Goal: Task Accomplishment & Management: Complete application form

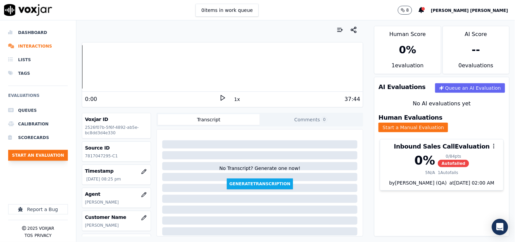
scroll to position [114, 0]
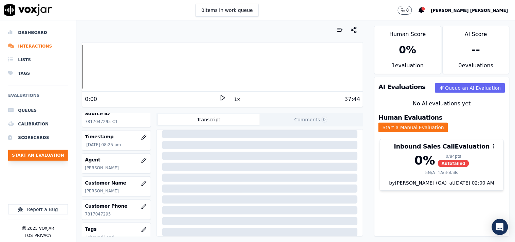
click at [53, 158] on button "Start an Evaluation" at bounding box center [38, 155] width 60 height 11
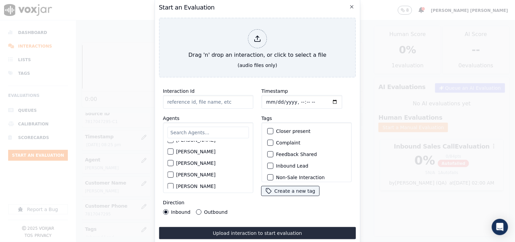
scroll to position [264, 0]
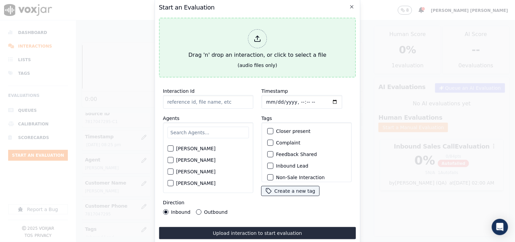
click at [241, 50] on div "Drag 'n' drop an interaction, or click to select a file" at bounding box center [257, 43] width 143 height 35
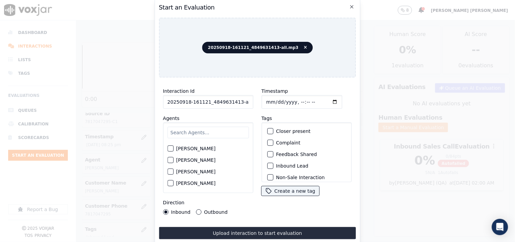
scroll to position [0, 4]
drag, startPoint x: 236, startPoint y: 101, endPoint x: 258, endPoint y: 102, distance: 22.4
click at [258, 102] on div "Interaction Id 20250918-161121_4849631413-all.mp3 Agents [PERSON_NAME] [PERSON_…" at bounding box center [257, 151] width 197 height 136
type input "20250918-161121_4849631413-C1"
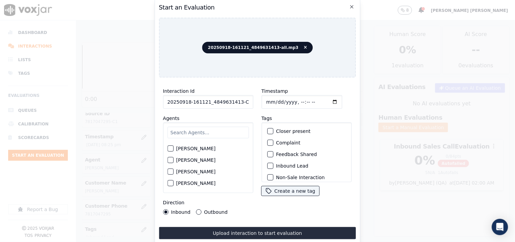
click at [270, 96] on input "Timestamp" at bounding box center [301, 102] width 81 height 14
type input "[DATE]T21:06"
click at [215, 134] on input "text" at bounding box center [207, 133] width 81 height 12
type input "stu"
drag, startPoint x: 190, startPoint y: 143, endPoint x: 191, endPoint y: 147, distance: 4.1
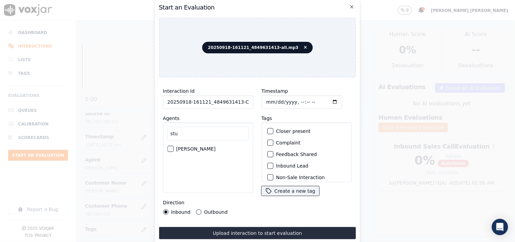
click at [190, 146] on label "[PERSON_NAME]" at bounding box center [195, 148] width 39 height 5
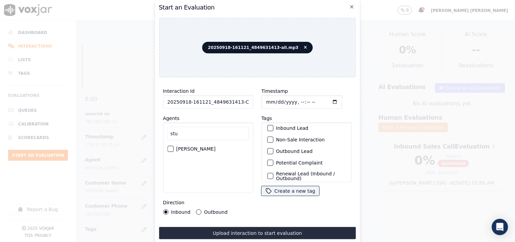
click at [295, 127] on label "Inbound Lead" at bounding box center [292, 128] width 32 height 5
click at [273, 127] on button "Inbound Lead" at bounding box center [270, 128] width 6 height 6
click at [294, 137] on label "Non-Sale Interaction" at bounding box center [300, 139] width 49 height 5
click at [273, 137] on button "Non-Sale Interaction" at bounding box center [270, 139] width 6 height 6
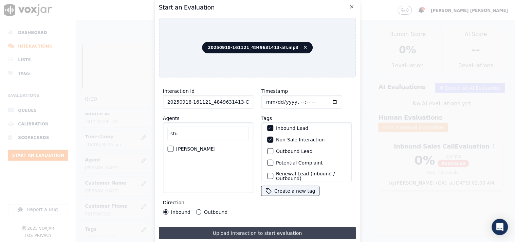
click at [246, 231] on button "Upload interaction to start evaluation" at bounding box center [257, 233] width 197 height 12
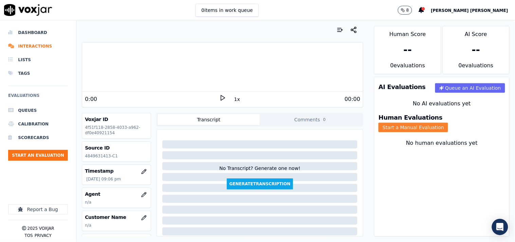
click at [448, 123] on button "Start a Manual Evaluation" at bounding box center [414, 128] width 70 height 10
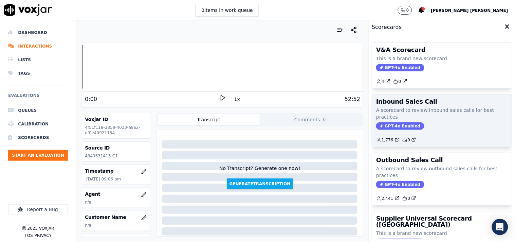
click at [400, 127] on span "GPT-4o Enabled" at bounding box center [400, 125] width 48 height 7
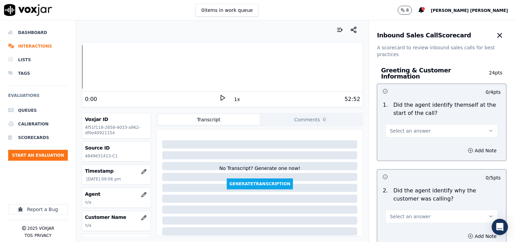
click at [400, 127] on span "Select an answer" at bounding box center [410, 130] width 41 height 7
click at [392, 144] on div "Yes" at bounding box center [430, 142] width 100 height 11
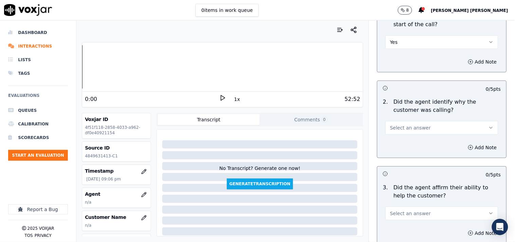
scroll to position [113, 0]
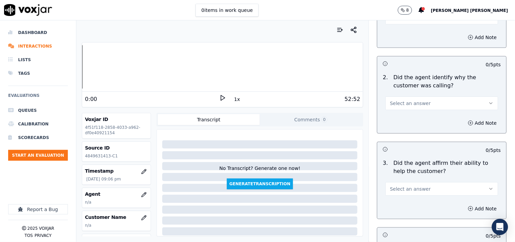
click at [409, 100] on span "Select an answer" at bounding box center [410, 103] width 41 height 7
click at [405, 119] on div "Yes" at bounding box center [430, 115] width 100 height 11
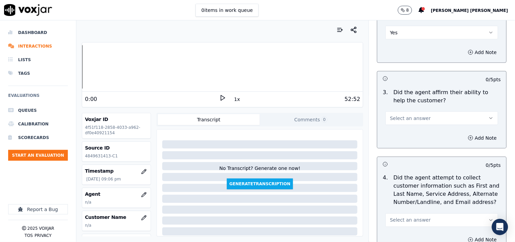
scroll to position [188, 0]
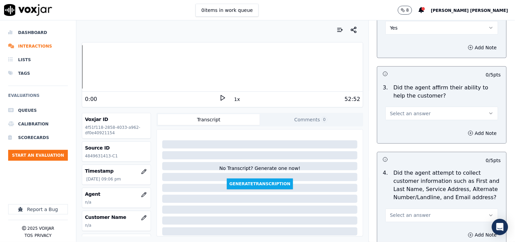
click at [405, 117] on div "3 . Did the agent affirm their ability to help the customer? Select an answer" at bounding box center [441, 102] width 129 height 42
click at [407, 113] on span "Select an answer" at bounding box center [410, 113] width 41 height 7
click at [405, 121] on div "Yes" at bounding box center [430, 125] width 100 height 11
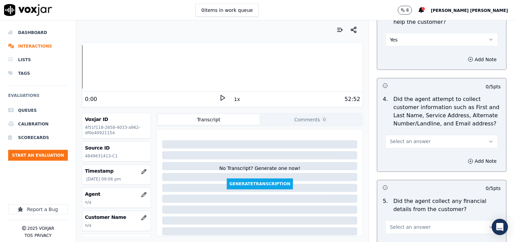
scroll to position [264, 0]
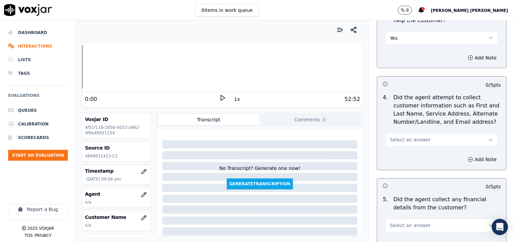
click at [402, 136] on span "Select an answer" at bounding box center [410, 139] width 41 height 7
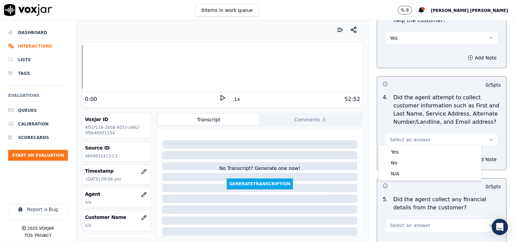
click at [398, 149] on div "Yes" at bounding box center [430, 151] width 100 height 11
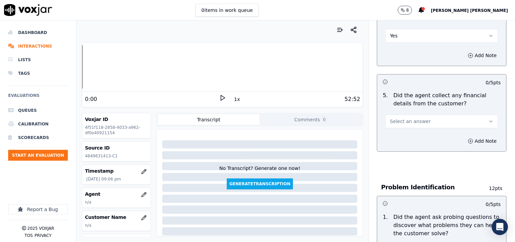
scroll to position [377, 0]
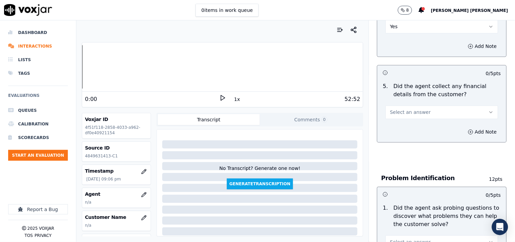
click at [408, 113] on button "Select an answer" at bounding box center [442, 112] width 113 height 14
click at [404, 128] on div "Yes" at bounding box center [430, 124] width 100 height 11
click at [410, 111] on button "Yes" at bounding box center [442, 112] width 113 height 14
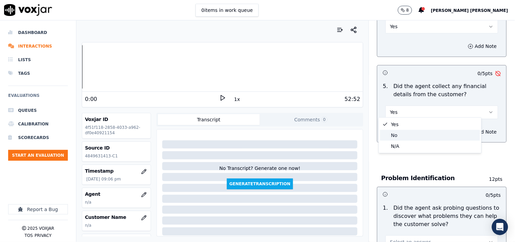
click at [403, 134] on div "No" at bounding box center [430, 135] width 100 height 11
click at [418, 98] on div "No" at bounding box center [442, 108] width 124 height 20
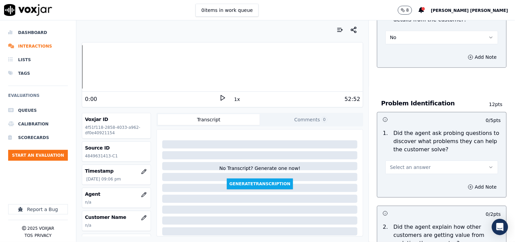
scroll to position [453, 0]
click at [409, 163] on span "Select an answer" at bounding box center [410, 166] width 41 height 7
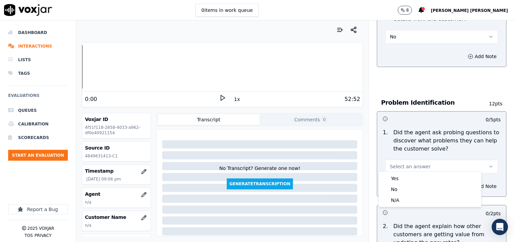
click at [406, 172] on div "Yes No N/A" at bounding box center [430, 188] width 103 height 35
click at [399, 178] on div "Yes" at bounding box center [430, 178] width 100 height 11
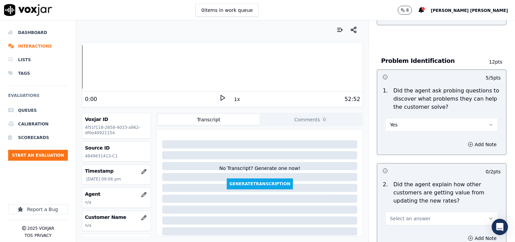
scroll to position [528, 0]
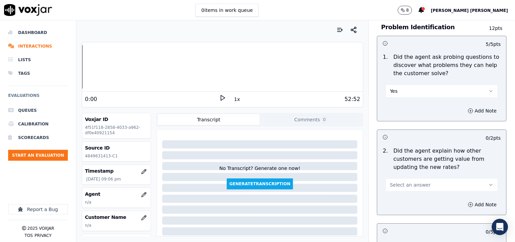
click at [428, 178] on button "Select an answer" at bounding box center [442, 185] width 113 height 14
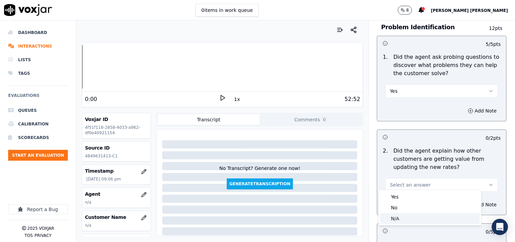
click at [405, 213] on div "N/A" at bounding box center [430, 218] width 100 height 11
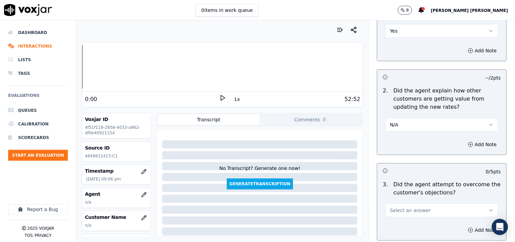
scroll to position [603, 0]
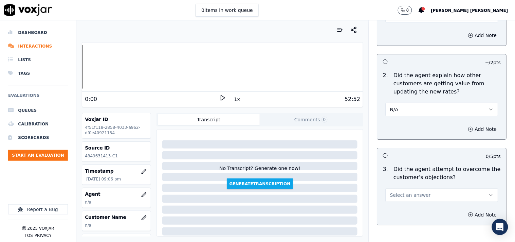
click at [416, 191] on span "Select an answer" at bounding box center [410, 194] width 41 height 7
click at [414, 208] on div "Yes" at bounding box center [430, 206] width 100 height 11
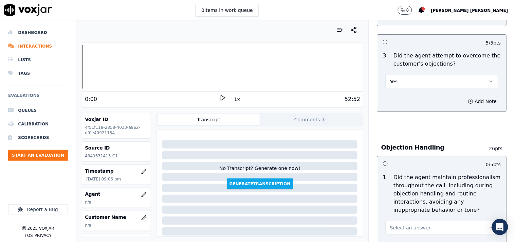
scroll to position [754, 0]
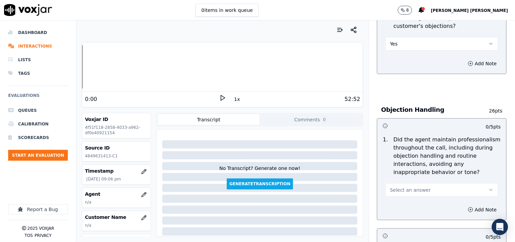
click at [419, 188] on button "Select an answer" at bounding box center [442, 190] width 113 height 14
click at [407, 201] on div "Yes" at bounding box center [430, 202] width 100 height 11
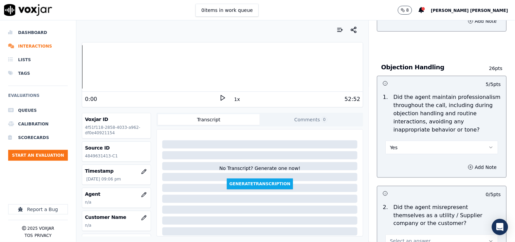
scroll to position [867, 0]
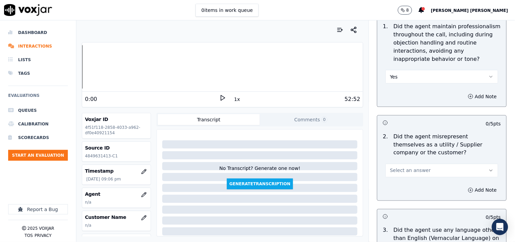
click at [416, 162] on div "Select an answer" at bounding box center [442, 169] width 113 height 15
click at [414, 168] on span "Select an answer" at bounding box center [410, 170] width 41 height 7
click at [410, 190] on div "No" at bounding box center [430, 193] width 100 height 11
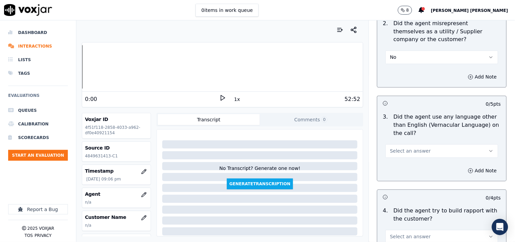
click at [414, 148] on span "Select an answer" at bounding box center [410, 151] width 41 height 7
click at [410, 174] on div "No" at bounding box center [430, 173] width 100 height 11
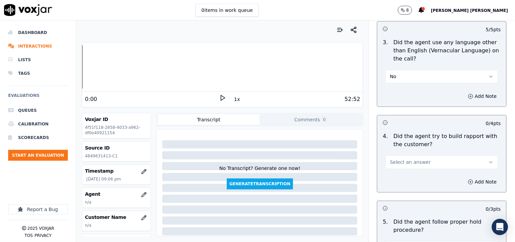
scroll to position [1056, 0]
click at [425, 164] on button "Select an answer" at bounding box center [442, 161] width 113 height 14
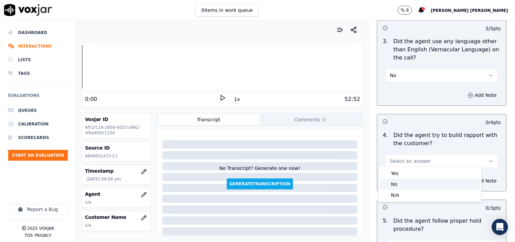
click at [415, 184] on div "No" at bounding box center [430, 184] width 100 height 11
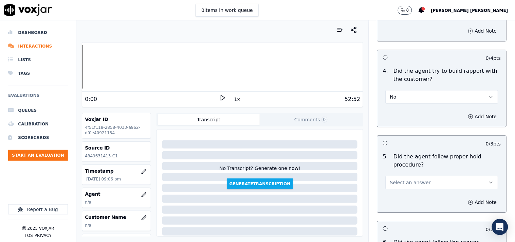
scroll to position [1131, 0]
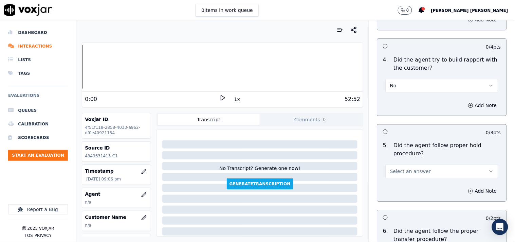
click at [435, 171] on button "Select an answer" at bounding box center [442, 171] width 113 height 14
click at [440, 178] on div "Yes" at bounding box center [430, 183] width 100 height 11
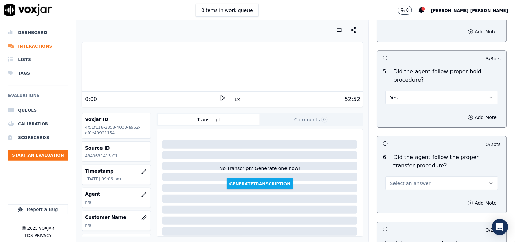
scroll to position [1207, 0]
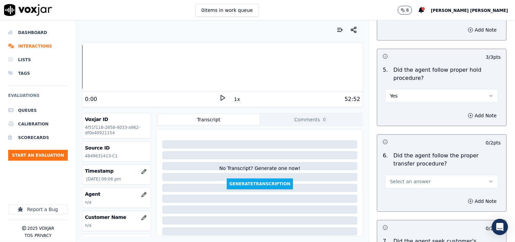
click at [440, 187] on div "6 . Did the agent follow the proper transfer procedure? Select an answer" at bounding box center [441, 170] width 129 height 42
click at [441, 184] on button "Select an answer" at bounding box center [442, 181] width 113 height 14
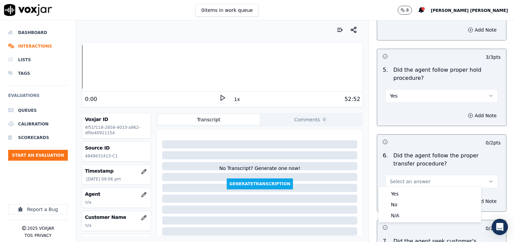
click at [437, 187] on div "Yes No N/A" at bounding box center [430, 204] width 103 height 35
click at [436, 188] on div "Yes" at bounding box center [430, 193] width 100 height 11
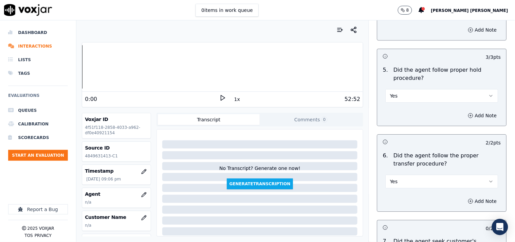
scroll to position [1320, 0]
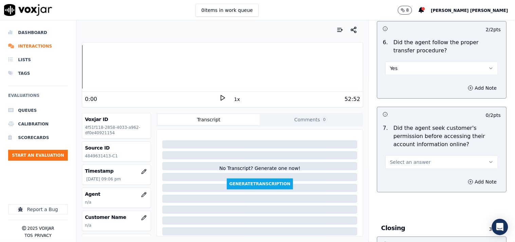
click at [440, 161] on button "Select an answer" at bounding box center [442, 162] width 113 height 14
click at [437, 173] on div "Yes" at bounding box center [430, 174] width 100 height 11
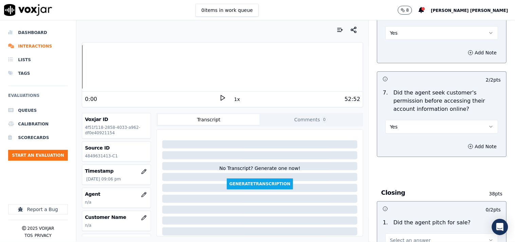
scroll to position [1396, 0]
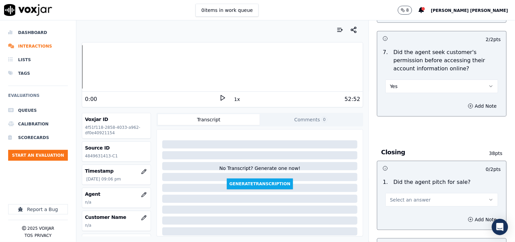
click at [435, 198] on button "Select an answer" at bounding box center [442, 200] width 113 height 14
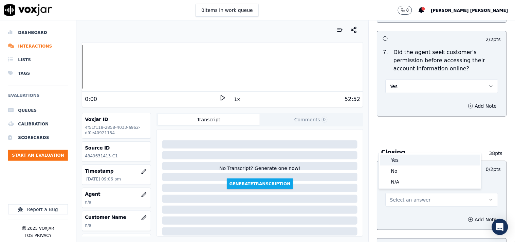
click at [431, 165] on div "Yes" at bounding box center [430, 159] width 100 height 11
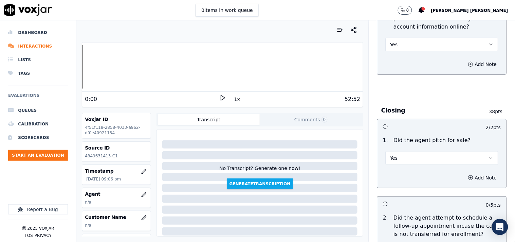
scroll to position [1509, 0]
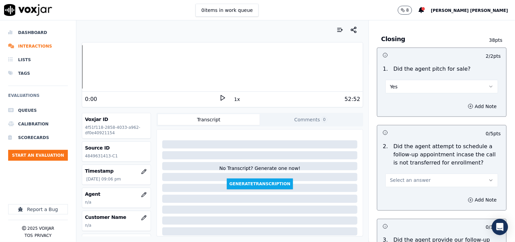
click at [433, 175] on button "Select an answer" at bounding box center [442, 180] width 113 height 14
click at [411, 201] on div "No" at bounding box center [430, 203] width 100 height 11
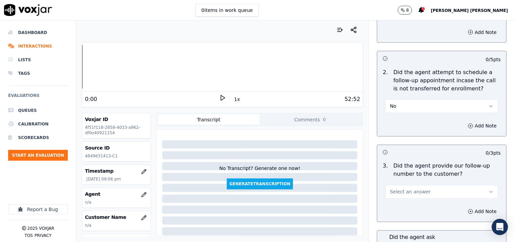
scroll to position [1584, 0]
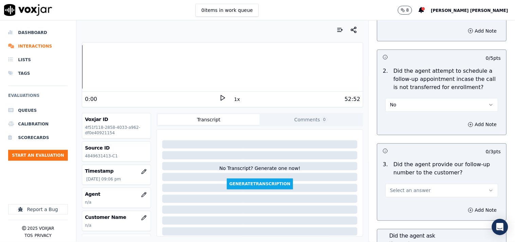
click at [419, 188] on button "Select an answer" at bounding box center [442, 191] width 113 height 14
click at [407, 212] on div "No" at bounding box center [430, 213] width 100 height 11
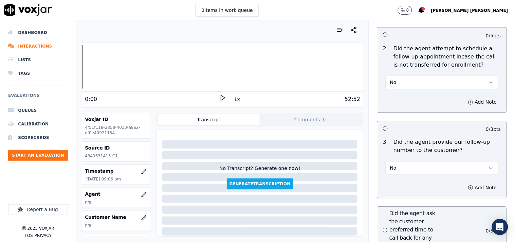
scroll to position [1622, 0]
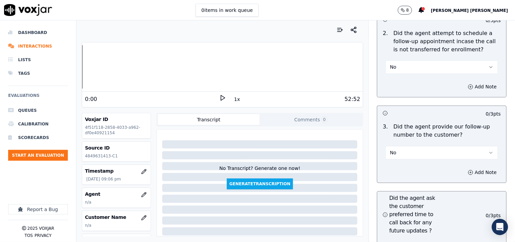
click at [425, 151] on button "No" at bounding box center [442, 153] width 113 height 14
click at [413, 161] on div "Yes" at bounding box center [430, 165] width 100 height 11
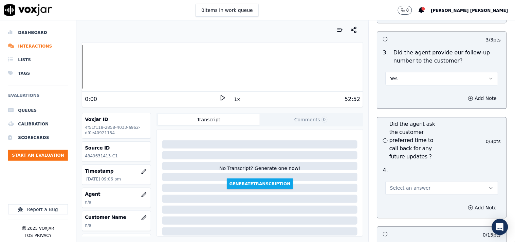
scroll to position [1697, 0]
click at [428, 181] on button "Select an answer" at bounding box center [442, 187] width 113 height 14
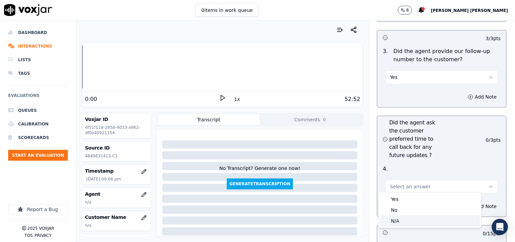
click at [401, 219] on div "N/A" at bounding box center [430, 220] width 100 height 11
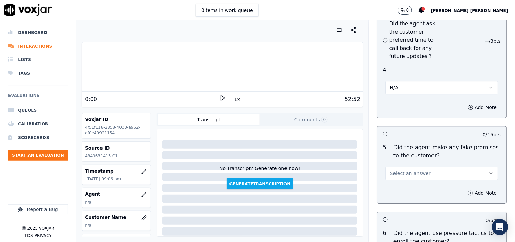
scroll to position [1810, 0]
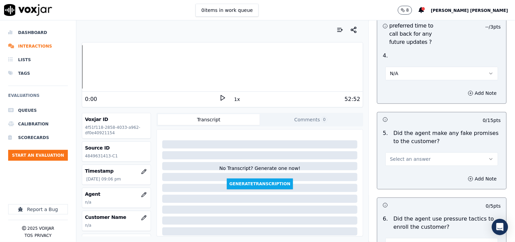
click at [414, 155] on span "Select an answer" at bounding box center [410, 158] width 41 height 7
click at [406, 179] on div "No" at bounding box center [430, 182] width 100 height 11
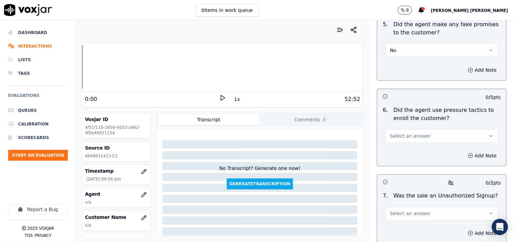
scroll to position [1923, 0]
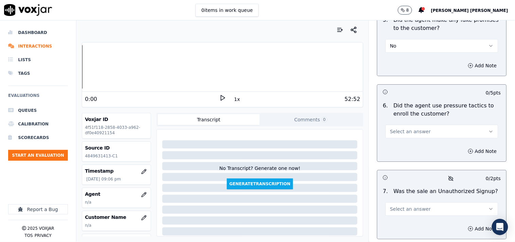
click at [412, 132] on button "Select an answer" at bounding box center [442, 132] width 113 height 14
click at [409, 152] on div "No" at bounding box center [430, 154] width 100 height 11
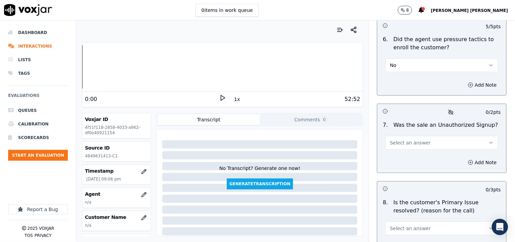
scroll to position [1999, 0]
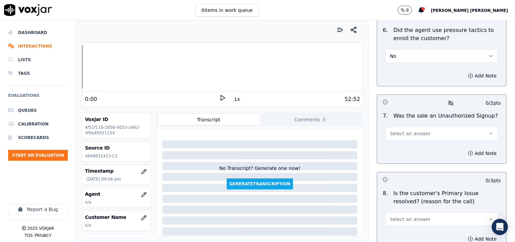
click at [412, 150] on div "Add Note" at bounding box center [441, 153] width 129 height 20
click at [415, 135] on button "Select an answer" at bounding box center [442, 134] width 113 height 14
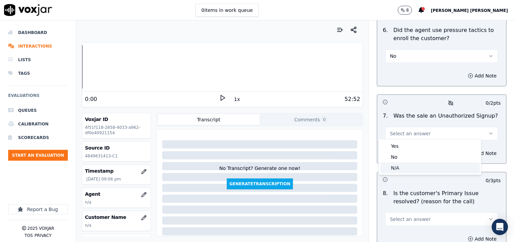
click at [404, 167] on div "N/A" at bounding box center [430, 167] width 100 height 11
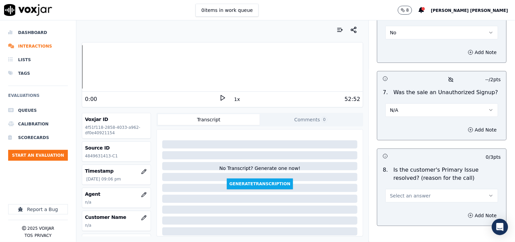
scroll to position [2061, 0]
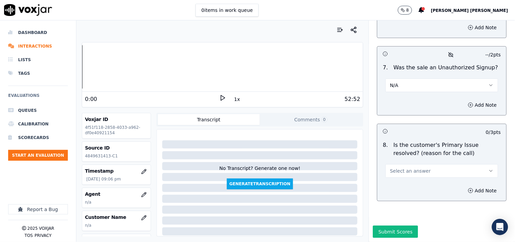
click at [408, 167] on span "Select an answer" at bounding box center [410, 170] width 41 height 7
drag, startPoint x: 402, startPoint y: 187, endPoint x: 409, endPoint y: 181, distance: 9.2
click at [402, 187] on div "N/A" at bounding box center [430, 190] width 100 height 11
click at [460, 95] on div "Add Note" at bounding box center [441, 105] width 129 height 20
click at [468, 102] on icon "button" at bounding box center [470, 104] width 5 height 5
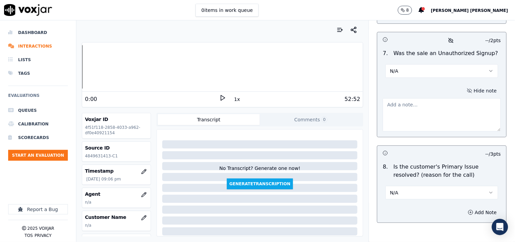
click at [421, 125] on textarea at bounding box center [442, 114] width 118 height 33
paste textarea "cx call inbound and call connected to stuart cx called regarding heating system…"
type textarea "cx call inbound and call connected to stuart cx called regarding heating system…"
paste textarea "Drop reason Call id-20250918-161121 AS cx already mention in the call he have t…"
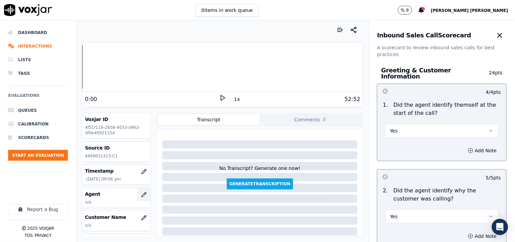
type textarea "Drop reason Call id-20250918-161121 AS cx already mention in the call he have t…"
click at [142, 192] on icon "button" at bounding box center [144, 194] width 4 height 4
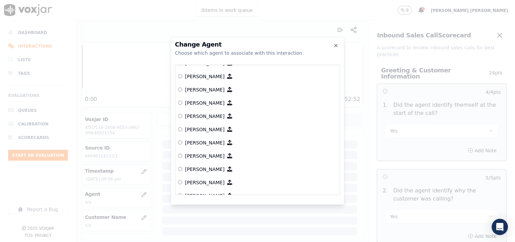
scroll to position [807, 0]
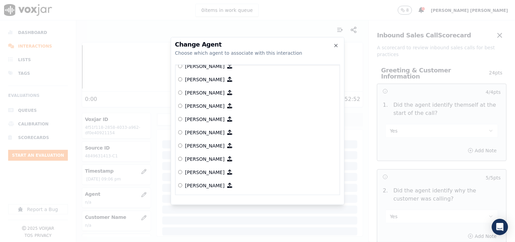
click at [203, 112] on label "[PERSON_NAME]" at bounding box center [257, 118] width 159 height 13
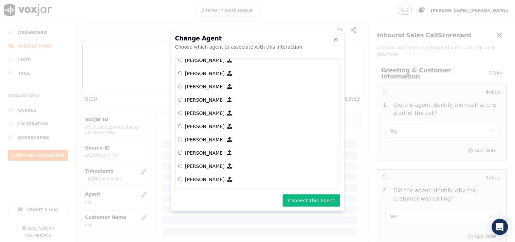
click at [316, 197] on button "Connect This Agent" at bounding box center [311, 200] width 57 height 12
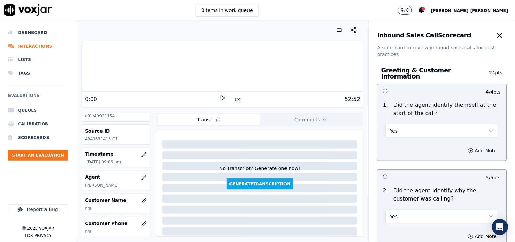
scroll to position [38, 0]
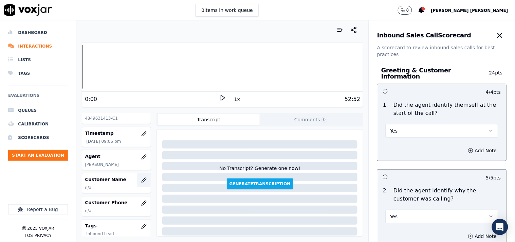
click at [141, 180] on icon "button" at bounding box center [143, 179] width 5 height 5
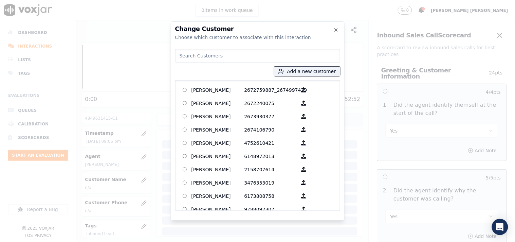
paste input "[PERSON_NAME]"
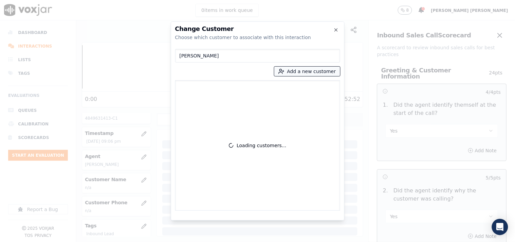
type input "[PERSON_NAME]"
click at [307, 70] on button "Add a new customer" at bounding box center [307, 72] width 66 height 10
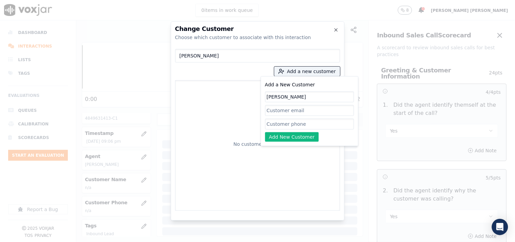
type input "[PERSON_NAME]"
click at [289, 121] on input "Add a New Customer" at bounding box center [309, 123] width 89 height 11
paste input "4849631413"
type input "4849631413"
click at [291, 140] on button "Add New Customer" at bounding box center [292, 137] width 54 height 10
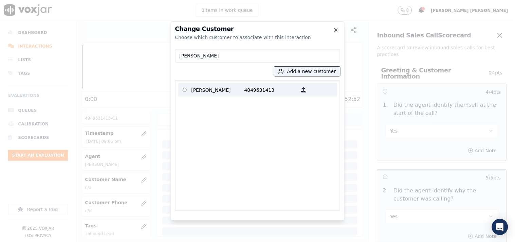
click at [261, 86] on p "4849631413" at bounding box center [270, 90] width 53 height 11
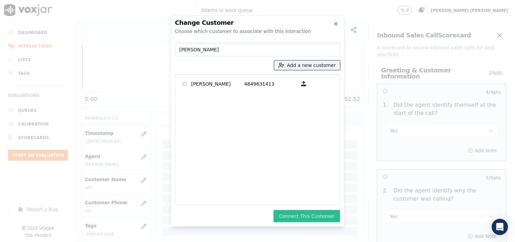
click at [308, 210] on button "Connect This Customer" at bounding box center [307, 216] width 66 height 12
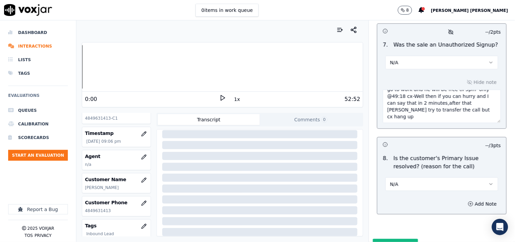
scroll to position [2097, 0]
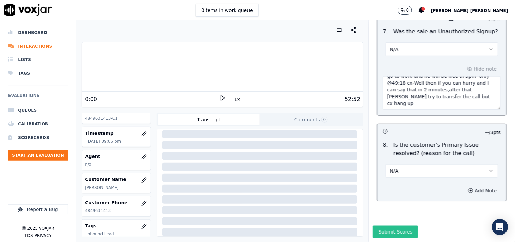
click at [387, 225] on button "Submit Scores" at bounding box center [395, 231] width 45 height 12
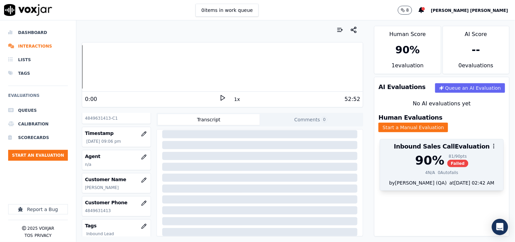
click at [452, 179] on div "at [DATE] 02:42 AM" at bounding box center [471, 182] width 48 height 7
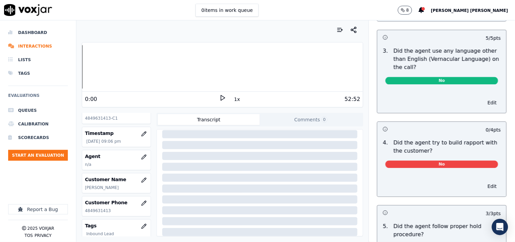
scroll to position [1018, 0]
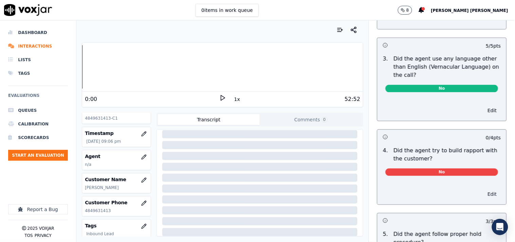
click at [484, 191] on button "Edit" at bounding box center [492, 194] width 17 height 10
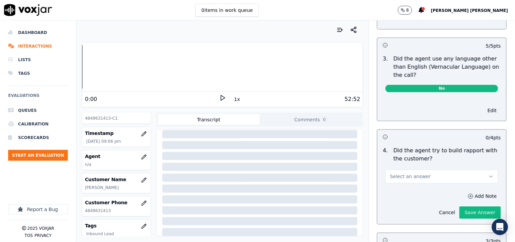
click at [457, 175] on button "Select an answer" at bounding box center [442, 176] width 113 height 14
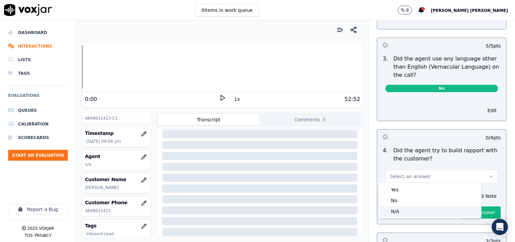
click at [424, 209] on div "N/A" at bounding box center [430, 211] width 100 height 11
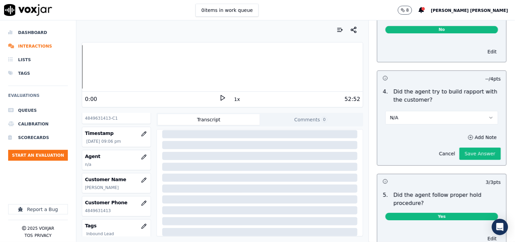
scroll to position [1094, 0]
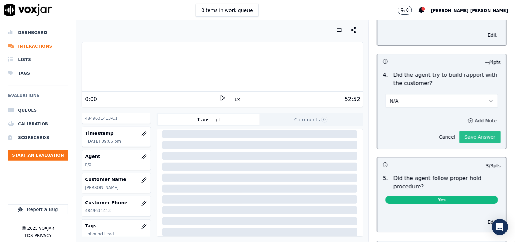
click at [474, 131] on button "Save Answer" at bounding box center [480, 137] width 41 height 12
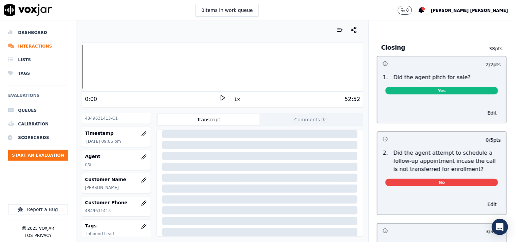
scroll to position [1568, 0]
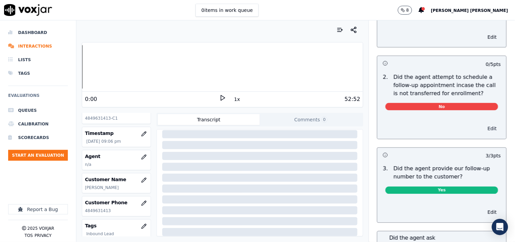
click at [484, 126] on button "Edit" at bounding box center [492, 129] width 17 height 10
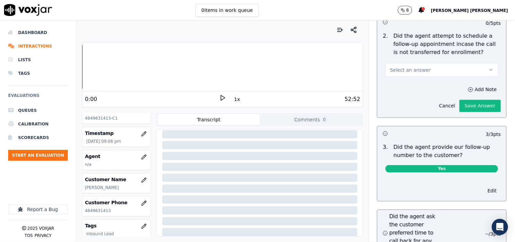
scroll to position [1590, 0]
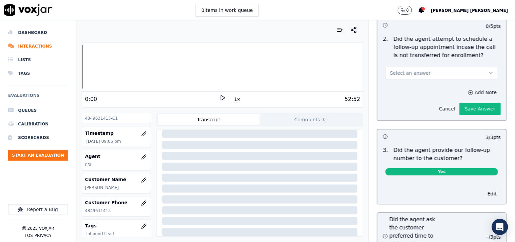
click at [488, 73] on icon "button" at bounding box center [490, 72] width 5 height 5
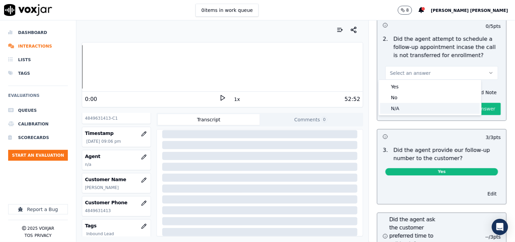
click at [438, 105] on div "N/A" at bounding box center [430, 108] width 100 height 11
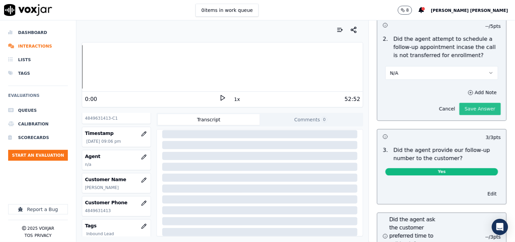
click at [464, 113] on button "Save Answer" at bounding box center [480, 109] width 41 height 12
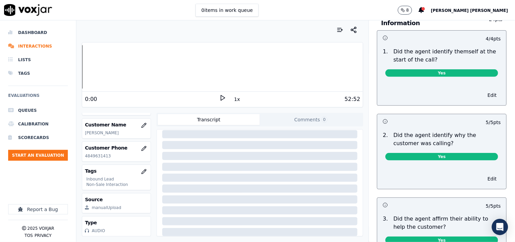
scroll to position [0, 0]
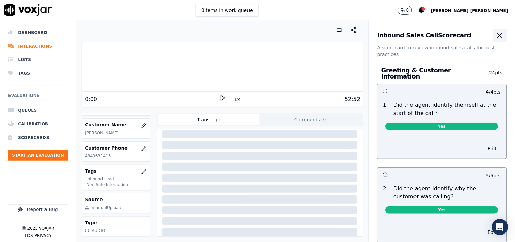
click at [496, 33] on icon "button" at bounding box center [500, 35] width 8 height 8
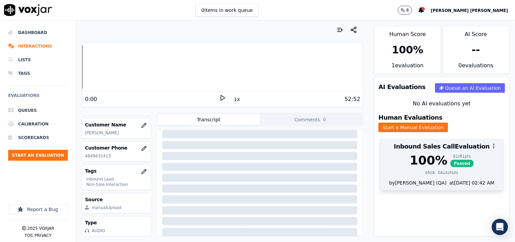
click at [438, 143] on div at bounding box center [441, 146] width 123 height 14
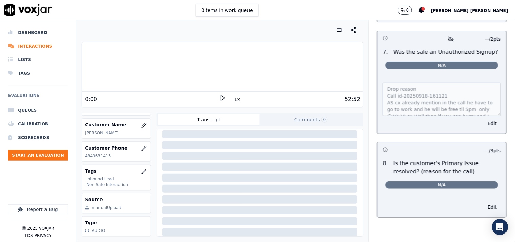
scroll to position [2049, 0]
click at [484, 202] on button "Edit" at bounding box center [492, 207] width 17 height 10
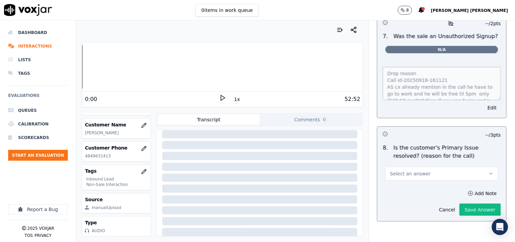
click at [452, 177] on button "Select an answer" at bounding box center [442, 174] width 113 height 14
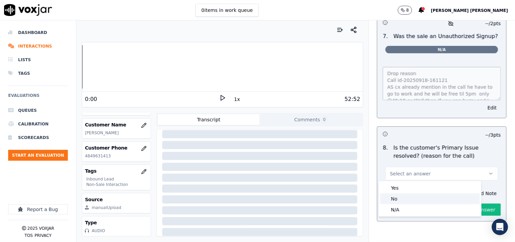
click at [419, 199] on div "No" at bounding box center [430, 198] width 100 height 11
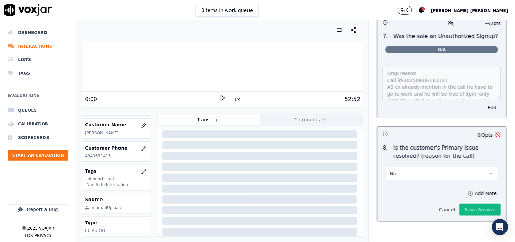
click at [461, 198] on div "Cancel Save Answer" at bounding box center [468, 207] width 66 height 18
click at [464, 195] on button "Add Note" at bounding box center [482, 193] width 37 height 10
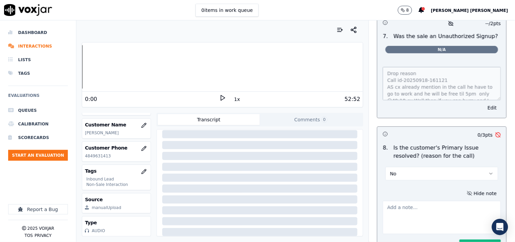
click at [437, 205] on textarea at bounding box center [442, 217] width 118 height 33
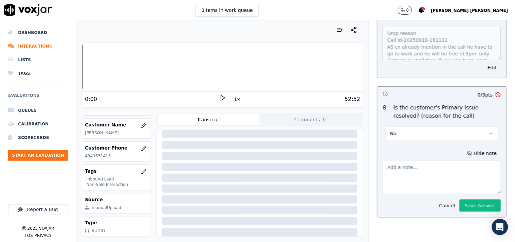
scroll to position [2105, 0]
type textarea "CX primary query not solved"
drag, startPoint x: 437, startPoint y: 149, endPoint x: 308, endPoint y: 145, distance: 128.7
click at [308, 145] on div "Your browser does not support the audio element. 0:00 1x 52:52 Voxjar ID 4f51f1…" at bounding box center [295, 130] width 439 height 221
click at [404, 127] on button "No" at bounding box center [442, 134] width 113 height 14
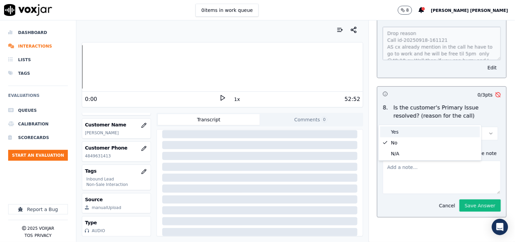
click at [402, 134] on div "Yes" at bounding box center [430, 131] width 100 height 11
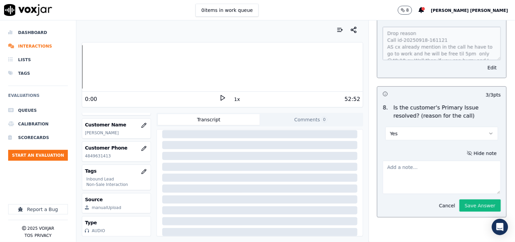
click at [408, 161] on textarea at bounding box center [442, 177] width 118 height 33
click at [479, 161] on textarea "CX issue resolved on19.09.2025" at bounding box center [442, 177] width 118 height 33
paste textarea "20250919-123858"
click at [383, 161] on textarea "CX issue resolved on19.09.2025 20250919-123858" at bounding box center [442, 177] width 118 height 33
type textarea "CX issue resolved on19.09.2025 call id-20250919-123858"
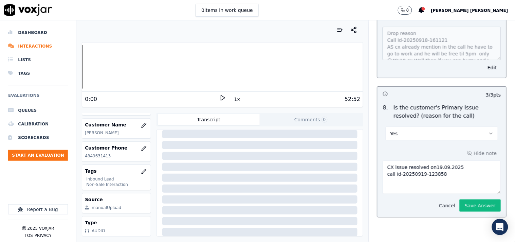
click at [488, 191] on div "Hide note CX issue resolved on19.09.2025 call id-20250919-123858 Cancel Save An…" at bounding box center [441, 180] width 129 height 74
click at [478, 199] on button "Save Answer" at bounding box center [480, 205] width 41 height 12
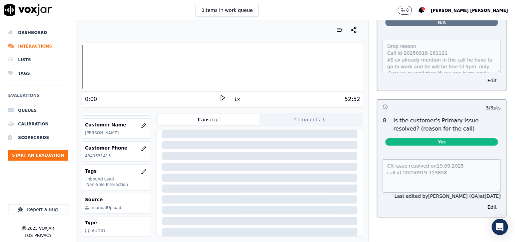
scroll to position [2092, 0]
click at [50, 152] on button "Start an Evaluation" at bounding box center [38, 155] width 60 height 11
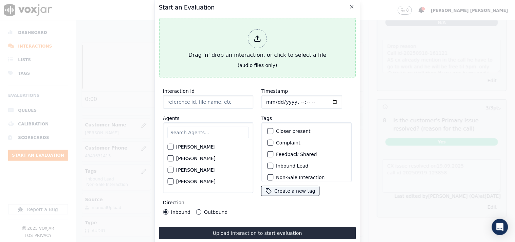
click at [245, 44] on div "Drag 'n' drop an interaction, or click to select a file" at bounding box center [257, 43] width 143 height 35
type input "20250918-174655_2162378393-all.mp3"
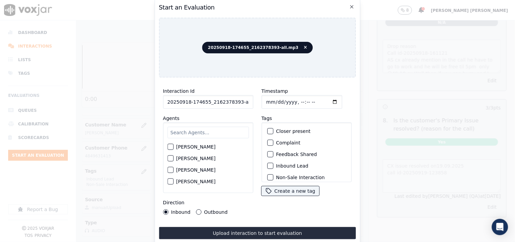
click at [265, 102] on input "Timestamp" at bounding box center [301, 102] width 81 height 14
type input "[DATE]T21:27"
click at [180, 132] on input "text" at bounding box center [207, 133] width 81 height 12
type input "nic"
click at [184, 154] on div "[PERSON_NAME]" at bounding box center [207, 160] width 81 height 12
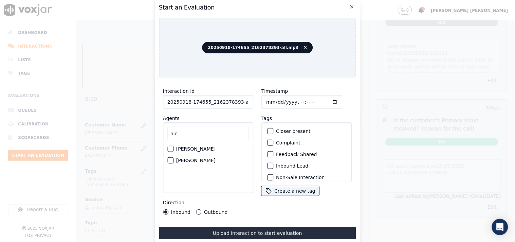
click at [185, 158] on label "[PERSON_NAME]" at bounding box center [195, 160] width 39 height 5
click at [173, 157] on button "[PERSON_NAME]" at bounding box center [170, 160] width 6 height 6
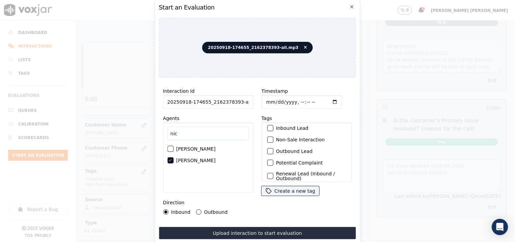
click at [279, 151] on label "Outbound Lead" at bounding box center [294, 151] width 37 height 5
click at [273, 151] on button "Outbound Lead" at bounding box center [270, 151] width 6 height 6
click at [286, 137] on label "Non-Sale Interaction" at bounding box center [300, 139] width 49 height 5
click at [273, 136] on button "Non-Sale Interaction" at bounding box center [270, 139] width 6 height 6
click at [206, 209] on label "Outbound" at bounding box center [215, 211] width 23 height 5
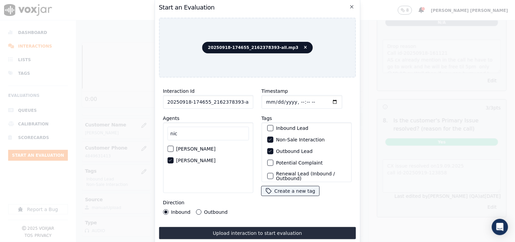
click at [201, 209] on button "Outbound" at bounding box center [198, 211] width 5 height 5
click at [230, 223] on div "Interaction Id 20250918-174655_2162378393-all.mp3 Agents [PERSON_NAME] [PERSON_…" at bounding box center [257, 161] width 197 height 156
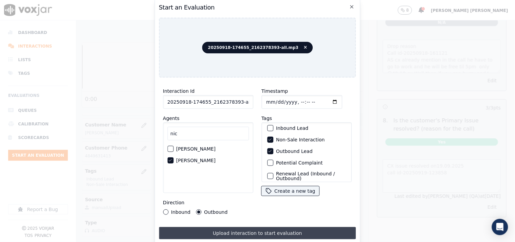
click at [230, 232] on button "Upload interaction to start evaluation" at bounding box center [257, 233] width 197 height 12
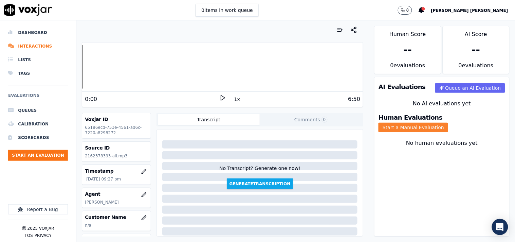
click at [448, 125] on button "Start a Manual Evaluation" at bounding box center [414, 128] width 70 height 10
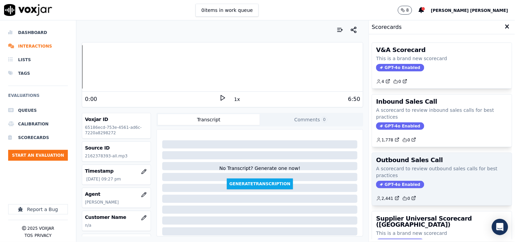
click at [394, 180] on div "Outbound Sales Call A scorecard to review outbound sales calls for best practic…" at bounding box center [442, 179] width 140 height 52
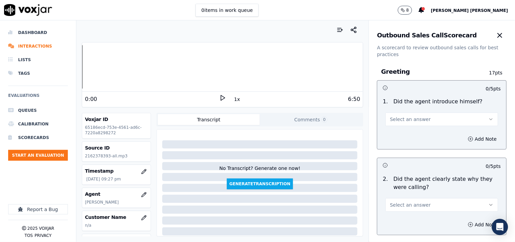
click at [398, 125] on button "Select an answer" at bounding box center [442, 119] width 113 height 14
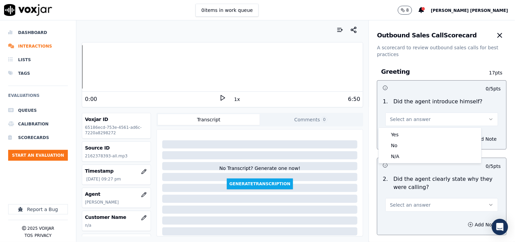
click at [395, 133] on div "Yes" at bounding box center [430, 134] width 100 height 11
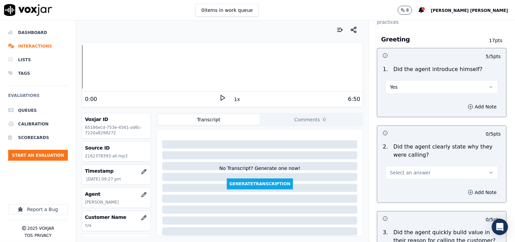
scroll to position [75, 0]
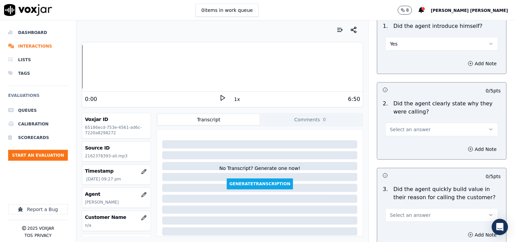
click at [408, 130] on span "Select an answer" at bounding box center [410, 129] width 41 height 7
click at [402, 149] on div "Yes" at bounding box center [430, 144] width 100 height 11
click at [412, 133] on button "Yes" at bounding box center [442, 130] width 113 height 14
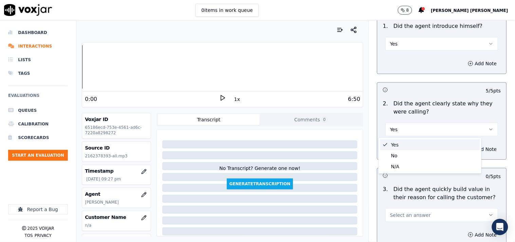
click at [409, 147] on div "Yes" at bounding box center [430, 144] width 100 height 11
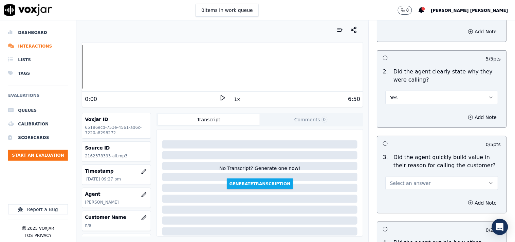
scroll to position [151, 0]
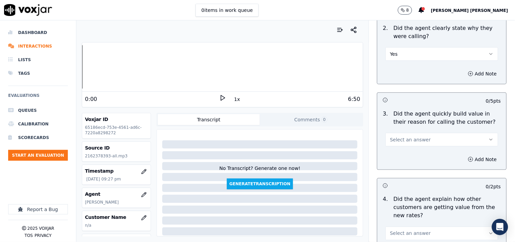
click at [421, 131] on div "Select an answer" at bounding box center [442, 136] width 124 height 20
click at [415, 144] on button "Select an answer" at bounding box center [442, 140] width 113 height 14
click at [411, 152] on div "Yes" at bounding box center [430, 154] width 100 height 11
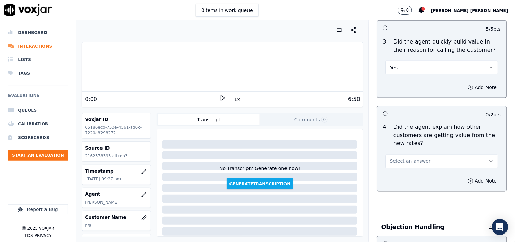
scroll to position [226, 0]
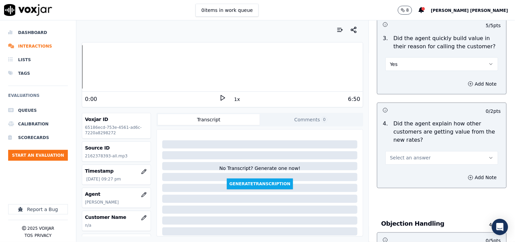
click at [410, 153] on button "Select an answer" at bounding box center [442, 158] width 113 height 14
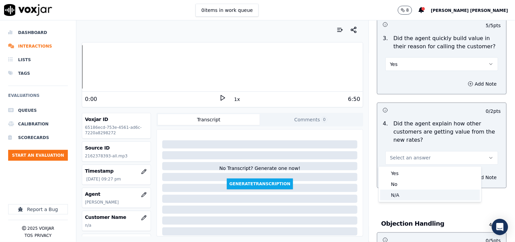
click at [396, 198] on div "N/A" at bounding box center [430, 194] width 100 height 11
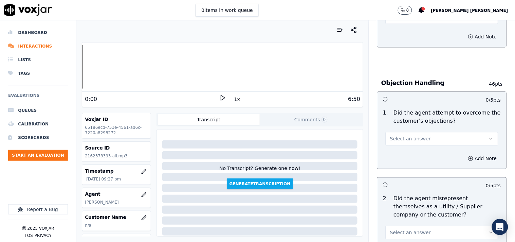
scroll to position [369, 0]
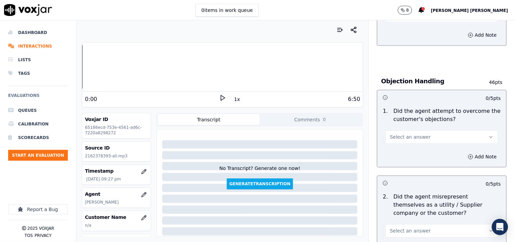
click at [418, 133] on span "Select an answer" at bounding box center [410, 136] width 41 height 7
click at [411, 155] on div "Yes" at bounding box center [430, 152] width 100 height 11
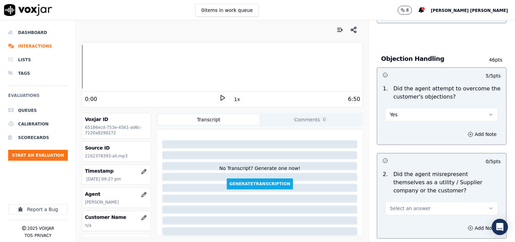
scroll to position [406, 0]
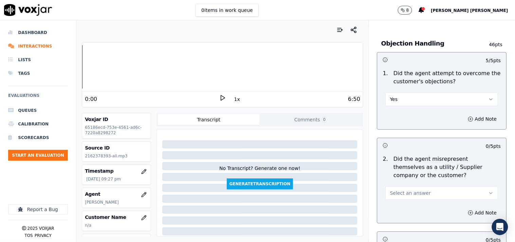
click at [411, 191] on span "Select an answer" at bounding box center [410, 192] width 41 height 7
click at [408, 216] on div "No" at bounding box center [430, 219] width 100 height 11
click at [422, 196] on button "No" at bounding box center [442, 193] width 113 height 14
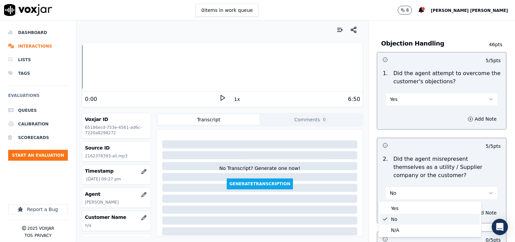
click at [408, 216] on div "No" at bounding box center [430, 219] width 100 height 11
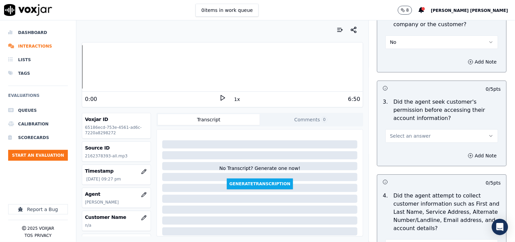
scroll to position [557, 0]
click at [442, 136] on button "Select an answer" at bounding box center [442, 136] width 113 height 14
click at [424, 153] on div "Yes" at bounding box center [430, 151] width 100 height 11
click at [432, 136] on button "Yes" at bounding box center [442, 136] width 113 height 14
click at [419, 160] on div "No" at bounding box center [430, 161] width 100 height 11
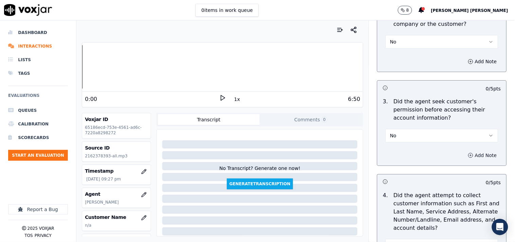
click at [468, 157] on icon "button" at bounding box center [470, 154] width 5 height 5
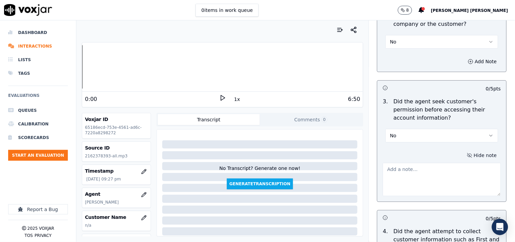
click at [442, 161] on div at bounding box center [442, 178] width 118 height 36
click at [428, 170] on textarea at bounding box center [442, 179] width 118 height 33
paste textarea "@01:16 [PERSON_NAME] -provided the customer number to cx without taking cx deta…"
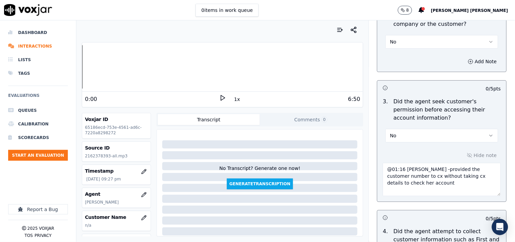
click at [383, 165] on textarea "@01:16 [PERSON_NAME] -provided the customer number to cx without taking cx deta…" at bounding box center [442, 179] width 118 height 33
paste textarea "call id-20250918-174655"
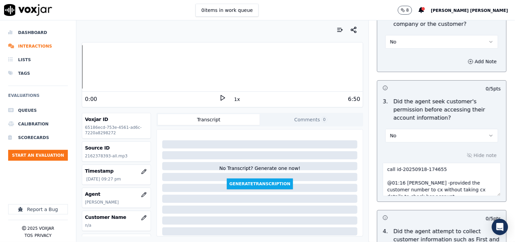
type textarea "call id-20250918-174655 @01:16 [PERSON_NAME] -provided the customer number to c…"
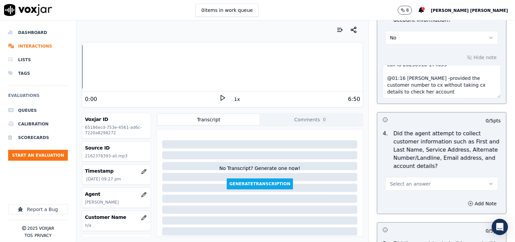
scroll to position [670, 0]
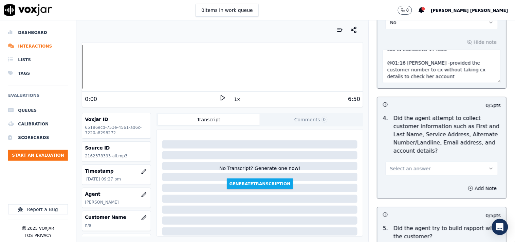
click at [415, 174] on button "Select an answer" at bounding box center [442, 169] width 113 height 14
click at [414, 183] on div "Yes" at bounding box center [430, 184] width 100 height 11
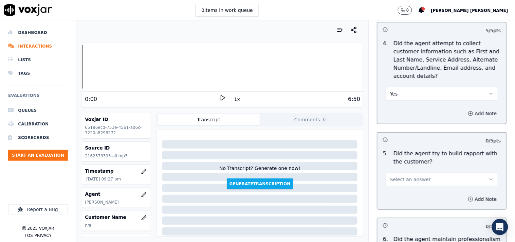
scroll to position [746, 0]
click at [416, 87] on button "Yes" at bounding box center [442, 93] width 113 height 14
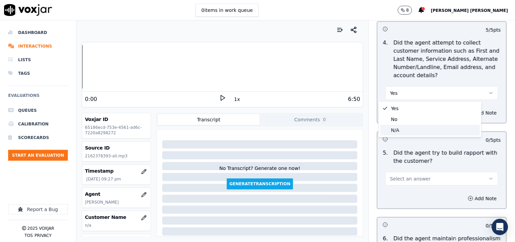
click at [403, 128] on div "N/A" at bounding box center [430, 130] width 100 height 11
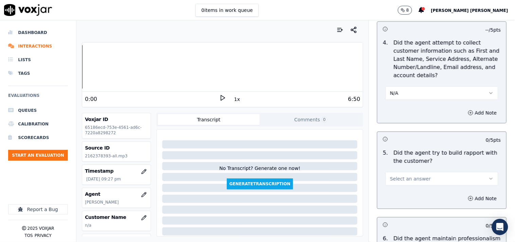
click at [420, 183] on button "Select an answer" at bounding box center [442, 179] width 113 height 14
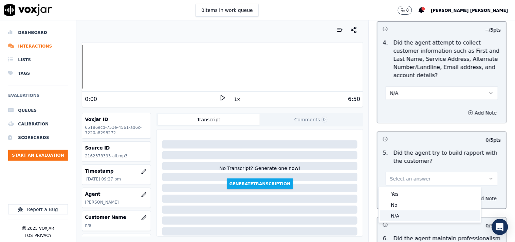
click at [400, 212] on div "N/A" at bounding box center [430, 215] width 100 height 11
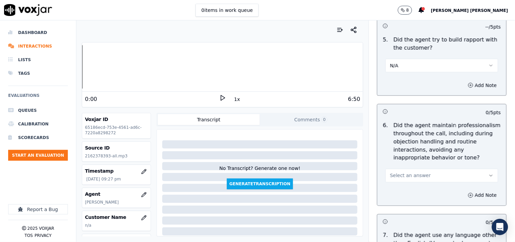
scroll to position [859, 0]
click at [420, 172] on button "Select an answer" at bounding box center [442, 175] width 113 height 14
click at [413, 188] on div "Yes" at bounding box center [430, 190] width 100 height 11
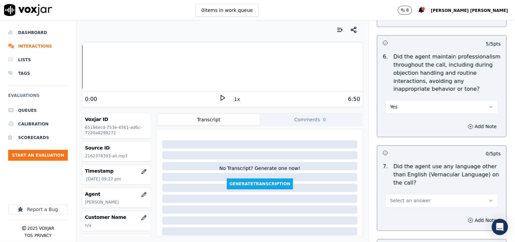
scroll to position [935, 0]
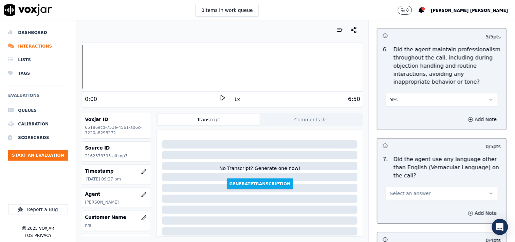
click at [408, 192] on span "Select an answer" at bounding box center [410, 193] width 41 height 7
click at [412, 216] on div "No" at bounding box center [430, 220] width 100 height 11
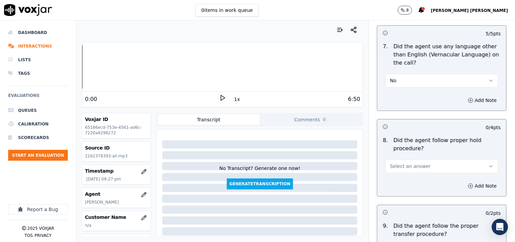
click at [419, 167] on button "Select an answer" at bounding box center [442, 166] width 113 height 14
click at [413, 179] on div "Yes" at bounding box center [430, 181] width 100 height 11
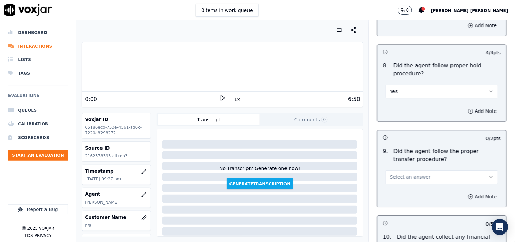
scroll to position [1123, 0]
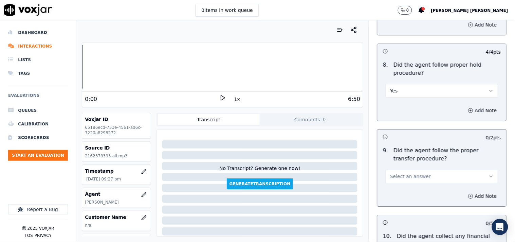
click at [416, 178] on span "Select an answer" at bounding box center [410, 176] width 41 height 7
click at [416, 191] on div "Yes" at bounding box center [430, 191] width 100 height 11
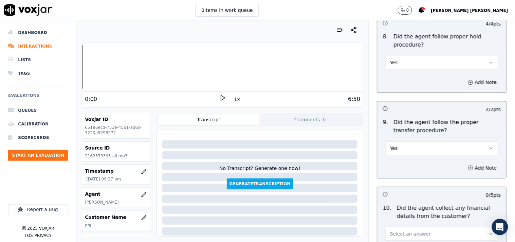
scroll to position [1236, 0]
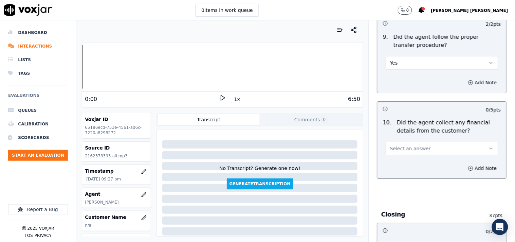
click at [423, 154] on button "Select an answer" at bounding box center [442, 149] width 113 height 14
click at [417, 175] on div "No" at bounding box center [430, 175] width 100 height 11
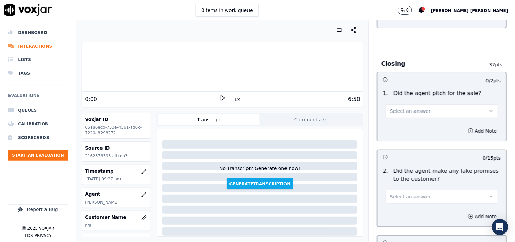
click at [429, 108] on button "Select an answer" at bounding box center [442, 111] width 113 height 14
click at [423, 129] on div "Yes" at bounding box center [430, 126] width 100 height 11
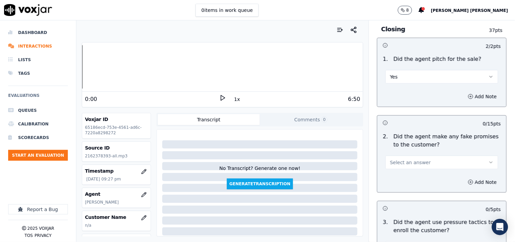
scroll to position [1500, 0]
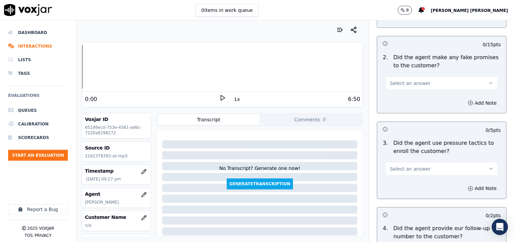
click at [436, 77] on button "Select an answer" at bounding box center [442, 83] width 113 height 14
click at [425, 110] on div "No" at bounding box center [430, 110] width 100 height 11
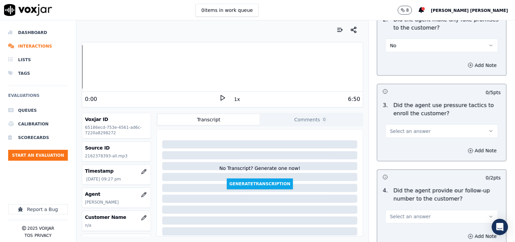
click at [420, 124] on div "Select an answer" at bounding box center [442, 130] width 113 height 15
click at [420, 136] on button "Select an answer" at bounding box center [442, 131] width 113 height 14
click at [413, 155] on div "No" at bounding box center [430, 157] width 100 height 11
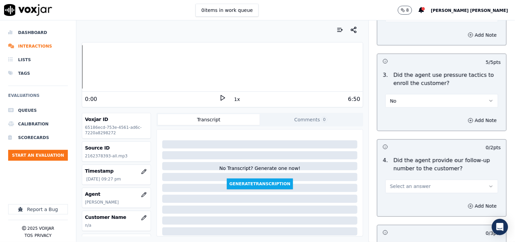
scroll to position [1613, 0]
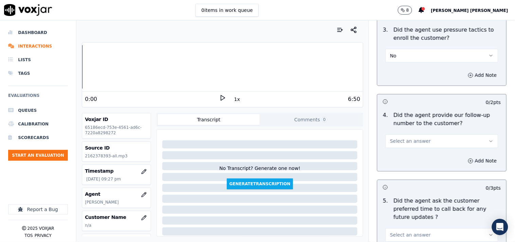
click at [425, 145] on button "Select an answer" at bounding box center [442, 141] width 113 height 14
click at [421, 154] on div "Yes" at bounding box center [430, 157] width 100 height 11
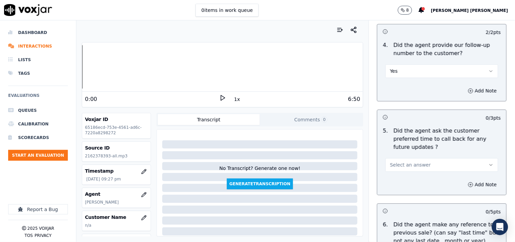
scroll to position [1689, 0]
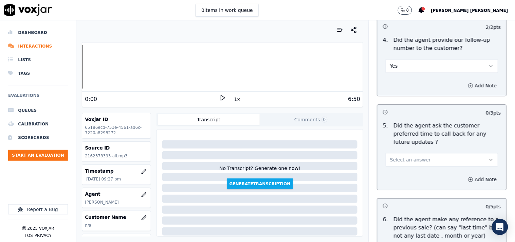
click at [428, 70] on button "Yes" at bounding box center [442, 66] width 113 height 14
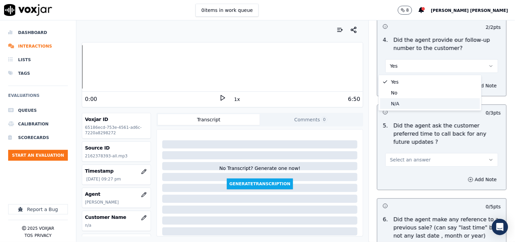
click at [418, 100] on div "N/A" at bounding box center [430, 103] width 100 height 11
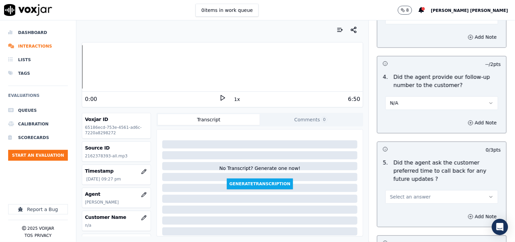
scroll to position [1651, 0]
click at [420, 85] on p "Did the agent provide our follow-up number to the customer?" at bounding box center [447, 82] width 107 height 16
click at [417, 104] on button "N/A" at bounding box center [442, 104] width 113 height 14
click at [409, 128] on div "No" at bounding box center [430, 130] width 100 height 11
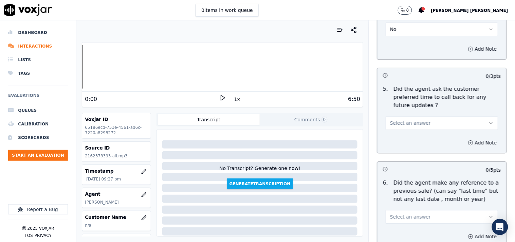
scroll to position [1727, 0]
click at [413, 118] on span "Select an answer" at bounding box center [410, 121] width 41 height 7
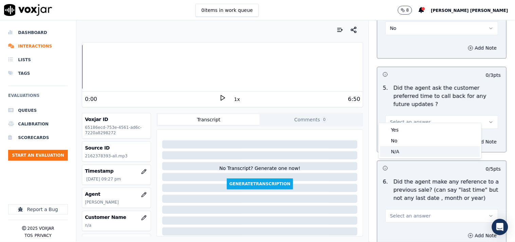
drag, startPoint x: 415, startPoint y: 136, endPoint x: 411, endPoint y: 148, distance: 12.5
click at [411, 148] on div "Yes No N/A" at bounding box center [430, 140] width 103 height 35
click at [411, 148] on div "N/A" at bounding box center [430, 151] width 100 height 11
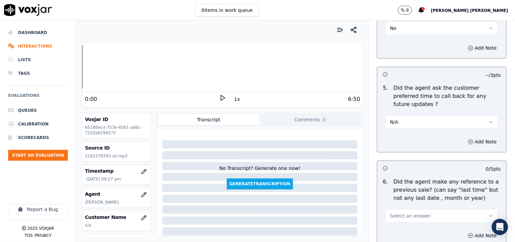
click at [430, 209] on button "Select an answer" at bounding box center [442, 216] width 113 height 14
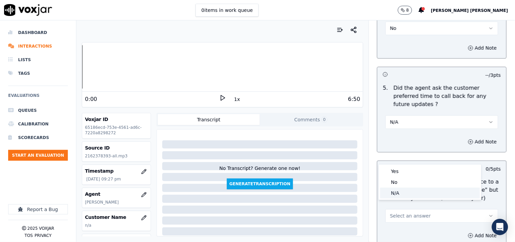
click at [427, 185] on div "No" at bounding box center [430, 182] width 100 height 11
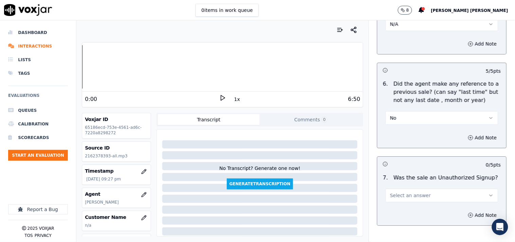
scroll to position [1840, 0]
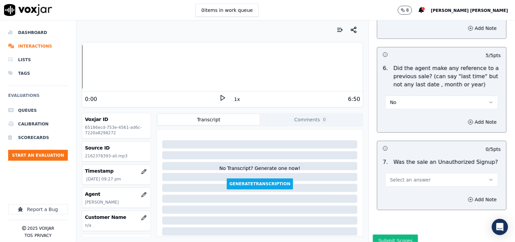
click at [422, 178] on button "Select an answer" at bounding box center [442, 180] width 113 height 14
click at [412, 201] on div "No" at bounding box center [430, 198] width 100 height 11
click at [419, 173] on button "No" at bounding box center [442, 180] width 113 height 14
click at [404, 196] on div "No" at bounding box center [430, 198] width 100 height 11
click at [417, 174] on button "No" at bounding box center [442, 180] width 113 height 14
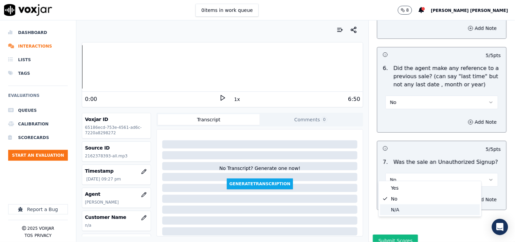
click at [413, 206] on div "N/A" at bounding box center [430, 209] width 100 height 11
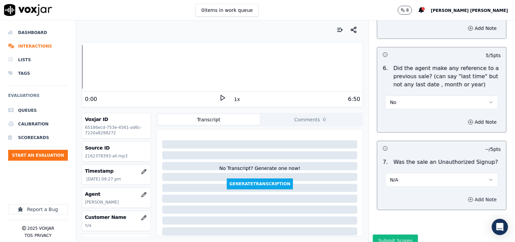
click at [464, 195] on button "Add Note" at bounding box center [482, 200] width 37 height 10
click at [390, 220] on textarea at bounding box center [442, 223] width 118 height 33
paste textarea "After the CTS verification when cts agent transfer the call for TPV verificatio…"
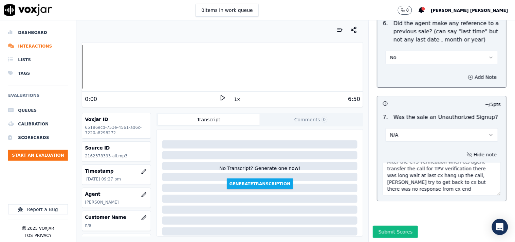
scroll to position [0, 0]
click at [392, 162] on textarea "After the CTS verification when cts agent transfer the call for TPV verificatio…" at bounding box center [442, 178] width 118 height 33
paste textarea "20250918-175346"
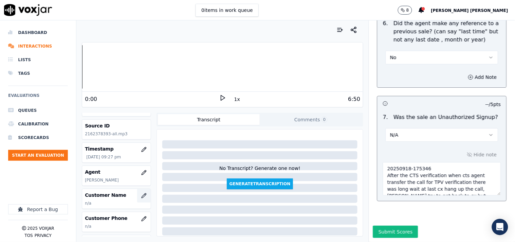
scroll to position [38, 0]
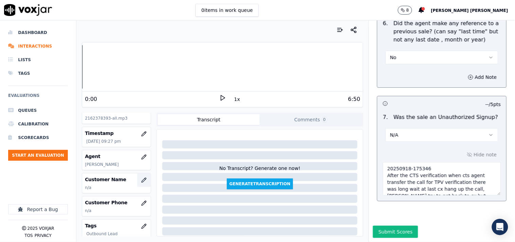
type textarea "20250918-175346 After the CTS verification when cts agent transfer the call for…"
click at [141, 179] on icon "button" at bounding box center [143, 179] width 5 height 5
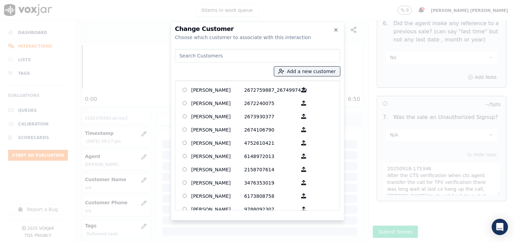
paste input "[PERSON_NAME]"
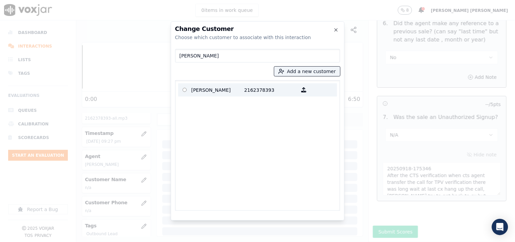
type input "[PERSON_NAME]"
click at [273, 89] on p "2162378393" at bounding box center [270, 90] width 53 height 11
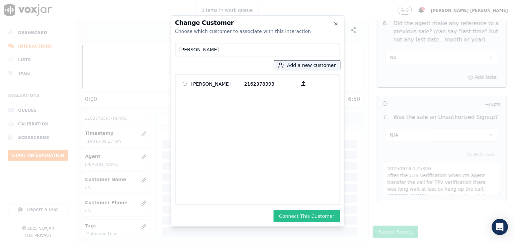
click at [303, 210] on button "Connect This Customer" at bounding box center [307, 216] width 66 height 12
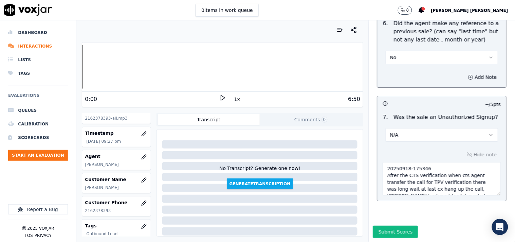
click at [357, 216] on div "Your browser does not support the audio element. 0:00 1x 6:50 Voxjar ID 65186ec…" at bounding box center [222, 130] width 292 height 221
click at [393, 225] on button "Submit Scores" at bounding box center [395, 231] width 45 height 12
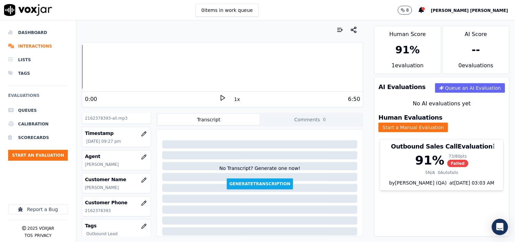
click at [420, 189] on div "Outbound Sales Call Evaluation 91 % 73 / 80 pts Failed 5 N/A 0 Autofails by [PE…" at bounding box center [441, 167] width 135 height 62
click at [26, 150] on button "Start an Evaluation" at bounding box center [38, 155] width 60 height 11
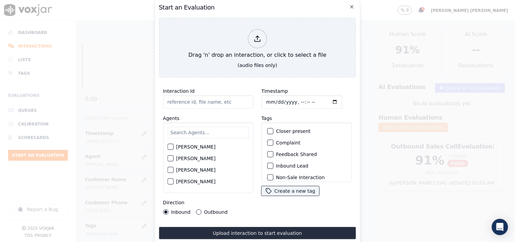
click at [268, 95] on input "Timestamp" at bounding box center [301, 102] width 81 height 14
type input "[DATE]T22:02"
click at [265, 96] on input "Timestamp" at bounding box center [301, 102] width 81 height 14
click at [196, 127] on input "text" at bounding box center [207, 133] width 81 height 12
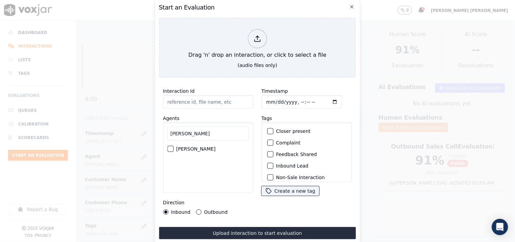
type input "[PERSON_NAME]"
click at [192, 148] on label "[PERSON_NAME]" at bounding box center [195, 148] width 39 height 5
click at [173, 148] on button "[PERSON_NAME]" at bounding box center [170, 149] width 6 height 6
click at [202, 206] on div "Direction Inbound Outbound" at bounding box center [208, 206] width 90 height 16
click at [202, 209] on div "Outbound" at bounding box center [212, 211] width 32 height 5
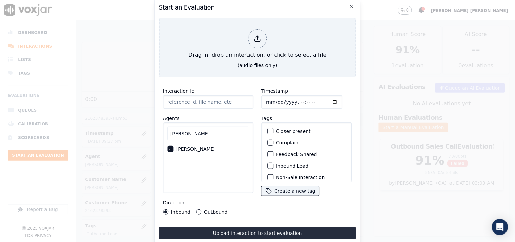
click at [199, 209] on button "Outbound" at bounding box center [198, 211] width 5 height 5
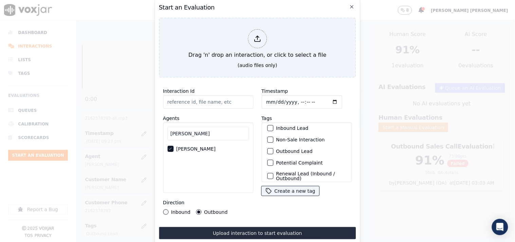
click at [294, 140] on div "Non-Sale Interaction" at bounding box center [306, 140] width 84 height 12
click at [294, 137] on label "Non-Sale Interaction" at bounding box center [300, 139] width 49 height 5
click at [273, 136] on button "Non-Sale Interaction" at bounding box center [270, 139] width 6 height 6
click at [291, 149] on label "Outbound Lead" at bounding box center [294, 151] width 37 height 5
click at [273, 148] on button "Outbound Lead" at bounding box center [270, 151] width 6 height 6
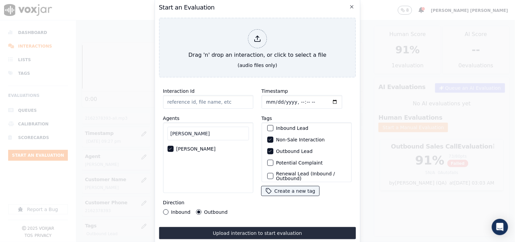
drag, startPoint x: 282, startPoint y: 184, endPoint x: 283, endPoint y: 236, distance: 51.9
click at [283, 236] on div "Interaction Id Agents [PERSON_NAME] [PERSON_NAME] Direction Inbound Outbound Ti…" at bounding box center [257, 161] width 197 height 156
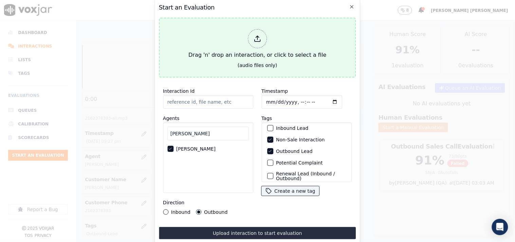
click at [259, 43] on div at bounding box center [257, 38] width 19 height 19
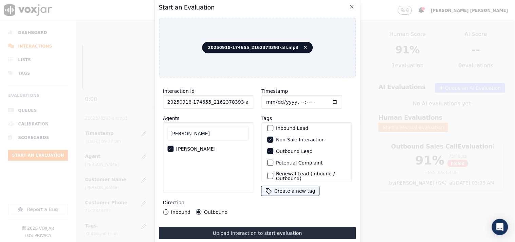
scroll to position [0, 4]
drag, startPoint x: 235, startPoint y: 99, endPoint x: 257, endPoint y: 100, distance: 22.4
click at [257, 100] on div "Interaction Id 20250918-174655_2162378393-all.mp3 Agents [PERSON_NAME] [PERSON_…" at bounding box center [257, 151] width 197 height 136
type input "20250918-174655_2162378393-C1"
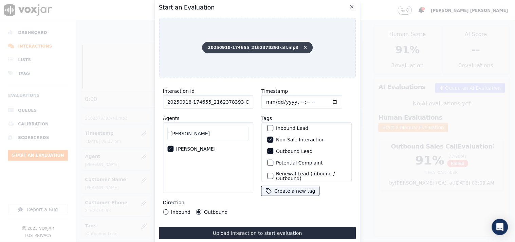
click at [304, 45] on icon at bounding box center [305, 47] width 3 height 4
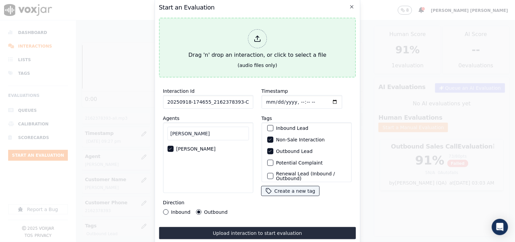
click at [262, 38] on div at bounding box center [257, 38] width 19 height 19
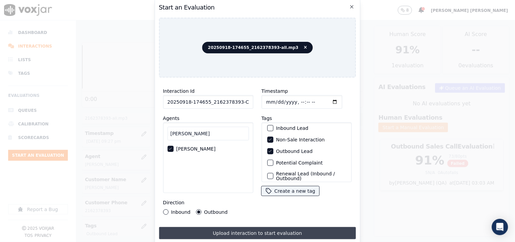
click at [307, 231] on button "Upload interaction to start evaluation" at bounding box center [257, 233] width 197 height 12
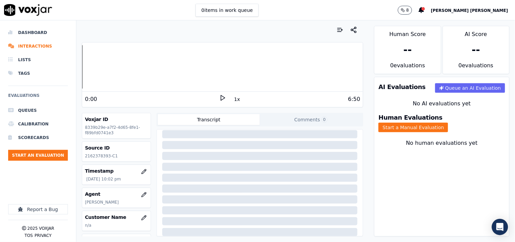
scroll to position [114, 0]
click at [448, 123] on button "Start a Manual Evaluation" at bounding box center [414, 128] width 70 height 10
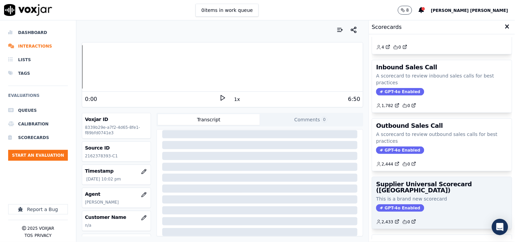
scroll to position [33, 0]
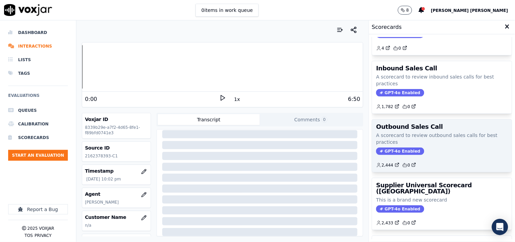
click at [393, 149] on span "GPT-4o Enabled" at bounding box center [400, 150] width 48 height 7
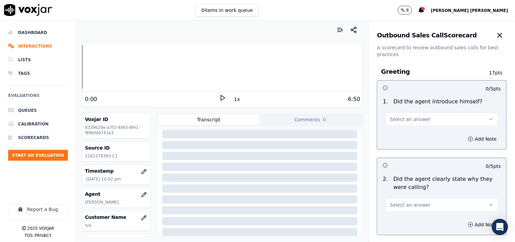
click at [404, 120] on span "Select an answer" at bounding box center [410, 119] width 41 height 7
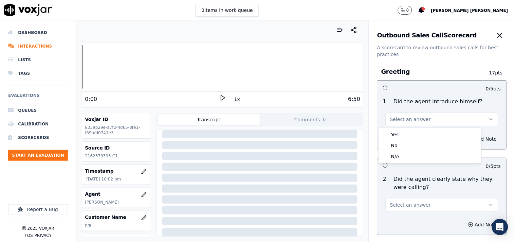
click at [403, 128] on body "0 items in work queue 8 [PERSON_NAME] [PERSON_NAME] Dashboard Interactions List…" at bounding box center [257, 121] width 515 height 242
click at [402, 131] on div "Yes" at bounding box center [430, 134] width 100 height 11
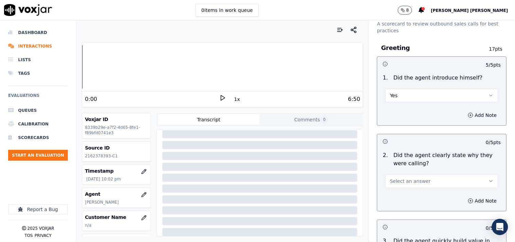
scroll to position [38, 0]
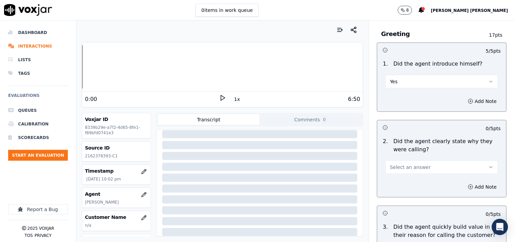
click at [405, 165] on span "Select an answer" at bounding box center [410, 167] width 41 height 7
click at [402, 184] on div "Yes" at bounding box center [430, 182] width 100 height 11
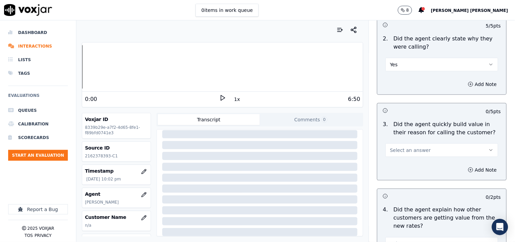
scroll to position [151, 0]
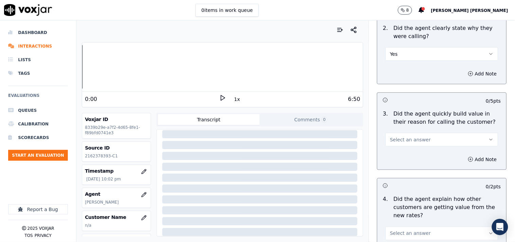
click at [415, 134] on button "Select an answer" at bounding box center [442, 140] width 113 height 14
click at [410, 159] on div "Yes" at bounding box center [430, 154] width 100 height 11
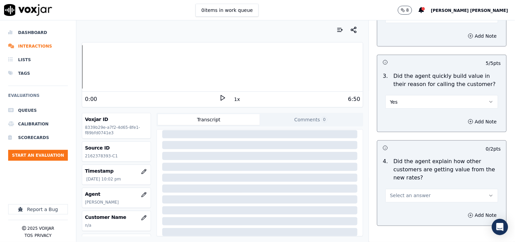
drag, startPoint x: 422, startPoint y: 178, endPoint x: 419, endPoint y: 187, distance: 9.5
click at [421, 181] on p "Did the agent explain how other customers are getting value from the new rates?" at bounding box center [447, 170] width 107 height 24
drag, startPoint x: 419, startPoint y: 187, endPoint x: 418, endPoint y: 196, distance: 8.5
click at [419, 188] on div "Select an answer" at bounding box center [442, 194] width 113 height 15
click at [419, 197] on button "Select an answer" at bounding box center [442, 196] width 113 height 14
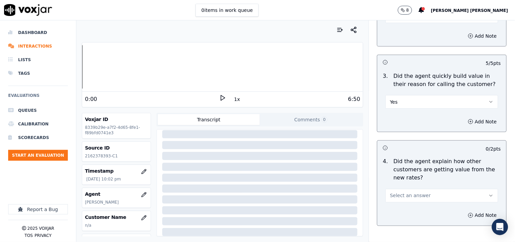
click at [411, 201] on button "Select an answer" at bounding box center [442, 196] width 113 height 14
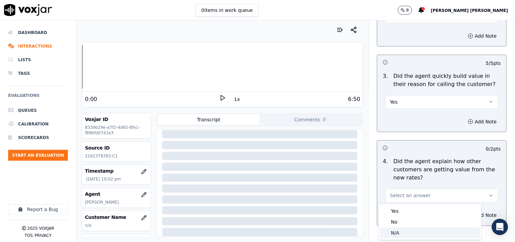
click at [408, 232] on div "N/A" at bounding box center [430, 232] width 100 height 11
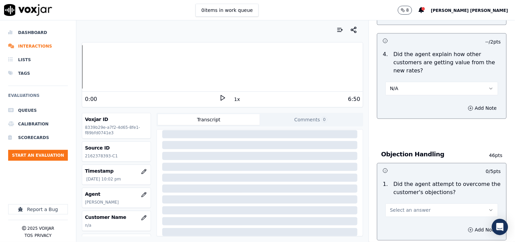
scroll to position [301, 0]
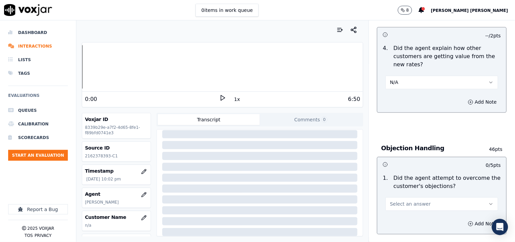
click at [416, 203] on span "Select an answer" at bounding box center [410, 204] width 41 height 7
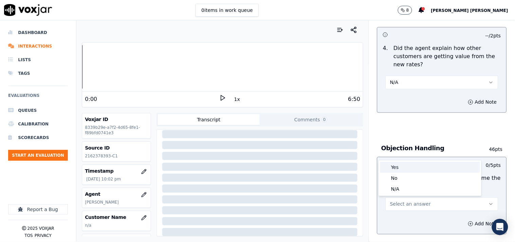
click at [416, 162] on div "Yes" at bounding box center [430, 167] width 100 height 11
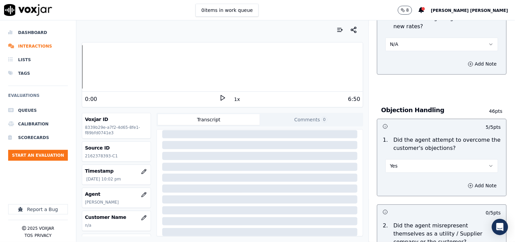
scroll to position [415, 0]
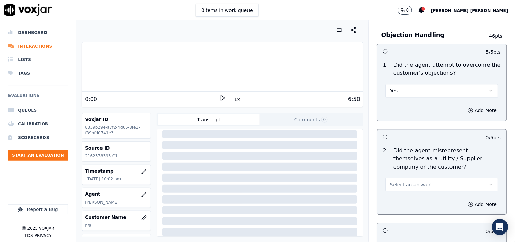
click at [414, 189] on button "Select an answer" at bounding box center [442, 185] width 113 height 14
click at [406, 210] on div "No" at bounding box center [430, 210] width 100 height 11
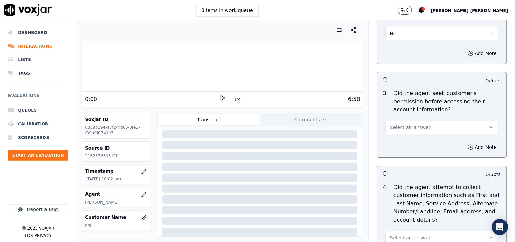
click at [422, 135] on div "3 . Did the agent seek customer's permission before accessing their account inf…" at bounding box center [441, 112] width 129 height 50
click at [422, 133] on button "Select an answer" at bounding box center [442, 128] width 113 height 14
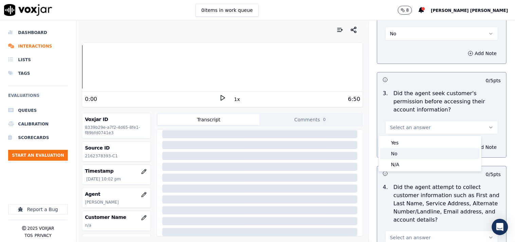
click at [418, 151] on div "No" at bounding box center [430, 153] width 100 height 11
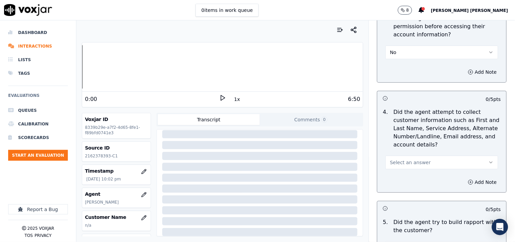
scroll to position [641, 0]
click at [468, 70] on icon "button" at bounding box center [470, 71] width 5 height 5
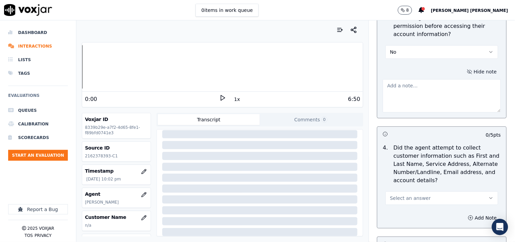
click at [430, 97] on textarea at bounding box center [442, 95] width 118 height 33
paste textarea "Call id-20250918-185615 @00:47 [PERSON_NAME]-inform the account details,without…"
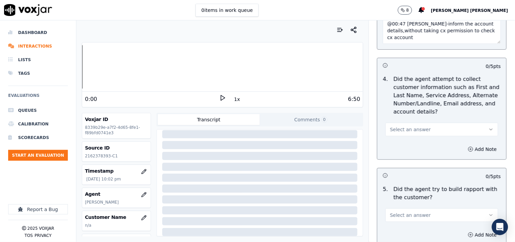
scroll to position [717, 0]
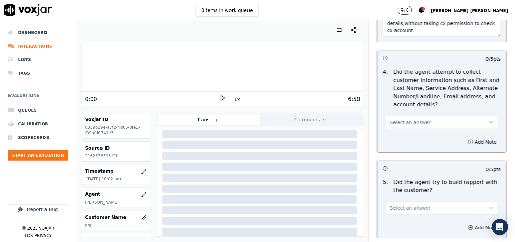
type textarea "Call id-20250918-185615 @00:47 [PERSON_NAME]-inform the account details,without…"
click at [423, 127] on button "Select an answer" at bounding box center [442, 122] width 113 height 14
click at [420, 160] on div "N/A" at bounding box center [430, 159] width 100 height 11
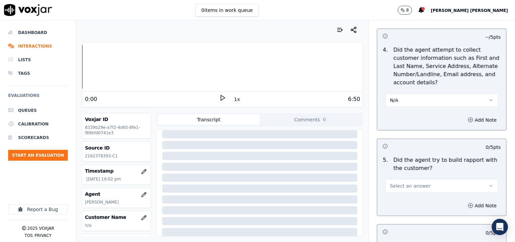
scroll to position [754, 0]
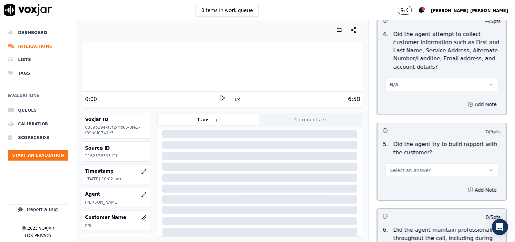
click at [413, 170] on span "Select an answer" at bounding box center [410, 170] width 41 height 7
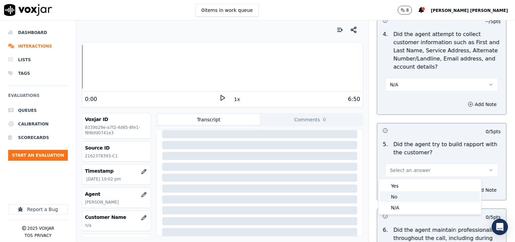
click at [402, 198] on div "No" at bounding box center [430, 196] width 100 height 11
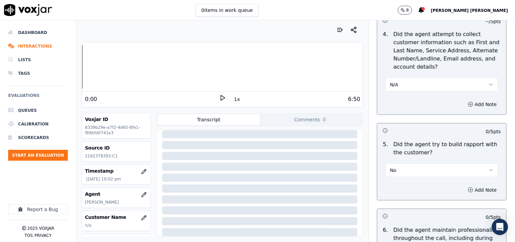
click at [405, 178] on div "5 . Did the agent try to build rapport with the customer? No" at bounding box center [441, 158] width 129 height 42
click at [407, 171] on button "No" at bounding box center [442, 170] width 113 height 14
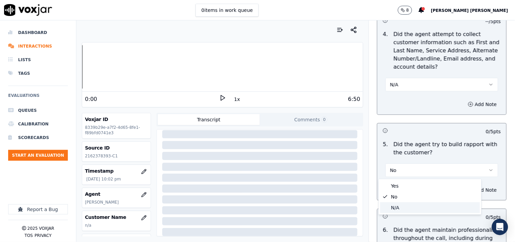
click at [408, 210] on div "N/A" at bounding box center [430, 207] width 100 height 11
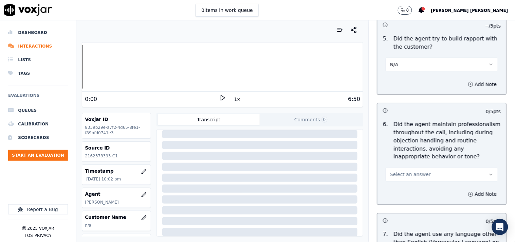
scroll to position [867, 0]
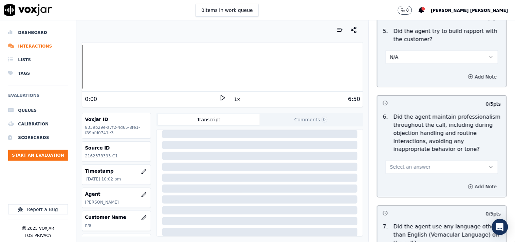
click at [411, 170] on span "Select an answer" at bounding box center [410, 167] width 41 height 7
click at [409, 181] on div "Yes" at bounding box center [430, 182] width 100 height 11
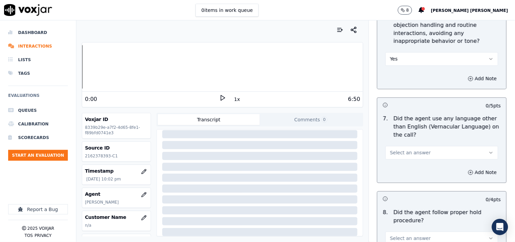
scroll to position [980, 0]
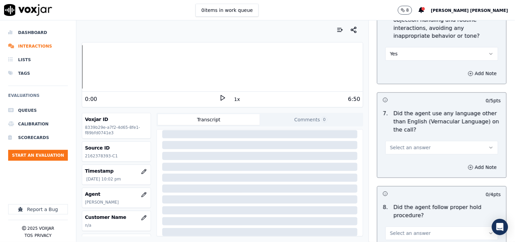
click at [416, 147] on span "Select an answer" at bounding box center [410, 147] width 41 height 7
click at [408, 176] on div "No" at bounding box center [430, 174] width 100 height 11
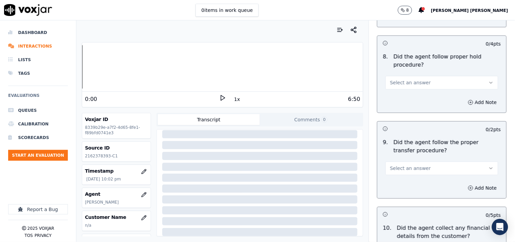
scroll to position [1131, 0]
click at [430, 77] on button "Select an answer" at bounding box center [442, 82] width 113 height 14
click at [424, 100] on div "Yes" at bounding box center [430, 97] width 100 height 11
click at [416, 168] on span "Select an answer" at bounding box center [410, 167] width 41 height 7
click at [417, 190] on div "No" at bounding box center [430, 194] width 100 height 11
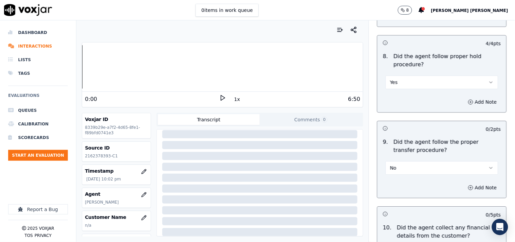
click at [424, 171] on button "No" at bounding box center [442, 168] width 113 height 14
click at [414, 181] on div "Yes" at bounding box center [430, 183] width 100 height 11
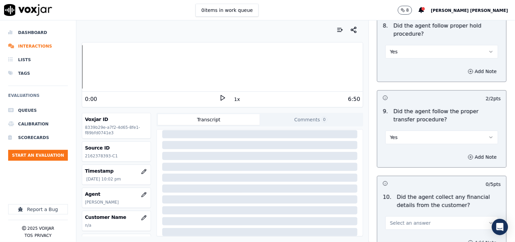
scroll to position [1244, 0]
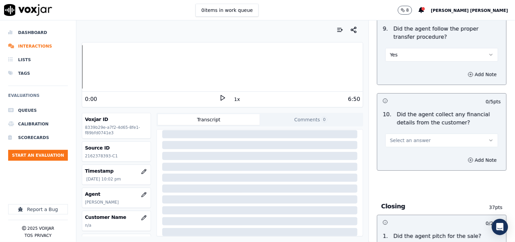
click at [413, 148] on div "10 . Did the agent collect any financial details from the customer? Select an a…" at bounding box center [441, 129] width 129 height 42
click at [413, 144] on button "Select an answer" at bounding box center [442, 140] width 113 height 14
click at [410, 168] on div "No" at bounding box center [430, 166] width 100 height 11
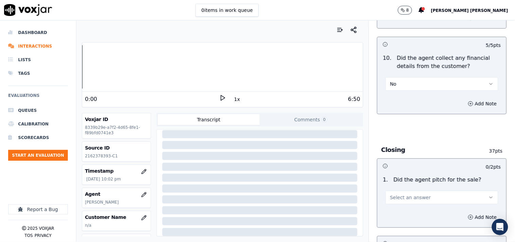
scroll to position [1358, 0]
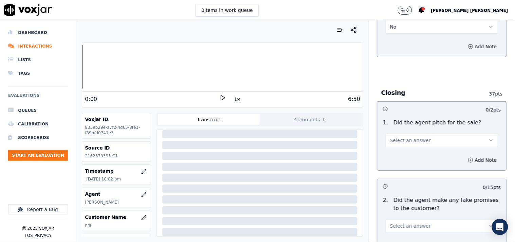
click at [413, 141] on span "Select an answer" at bounding box center [410, 140] width 41 height 7
click at [412, 159] on div "Yes" at bounding box center [430, 156] width 100 height 11
click at [418, 148] on div "1 . Did the agent pitch for the sale? Yes" at bounding box center [441, 133] width 129 height 34
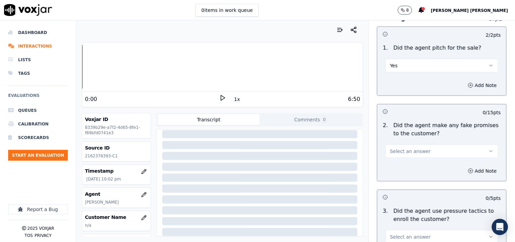
scroll to position [1433, 0]
click at [420, 157] on button "Select an answer" at bounding box center [442, 151] width 113 height 14
click at [418, 176] on div "No" at bounding box center [430, 177] width 100 height 11
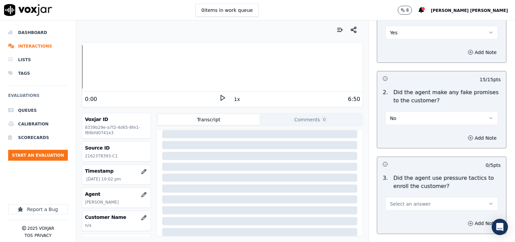
scroll to position [1509, 0]
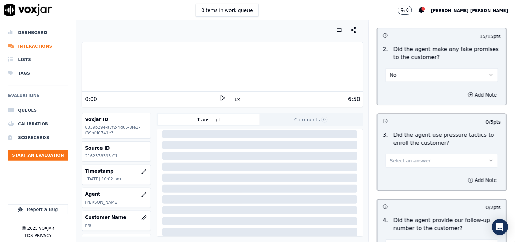
click at [418, 161] on button "Select an answer" at bounding box center [442, 161] width 113 height 14
click at [415, 182] on div "No" at bounding box center [430, 187] width 100 height 11
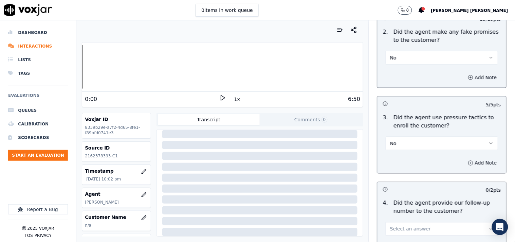
scroll to position [1546, 0]
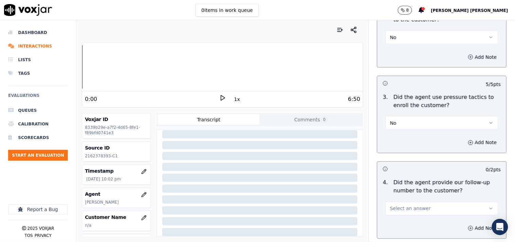
click at [420, 209] on button "Select an answer" at bounding box center [442, 209] width 113 height 14
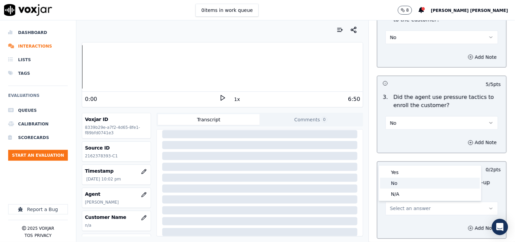
click at [409, 174] on div "Yes" at bounding box center [430, 172] width 100 height 11
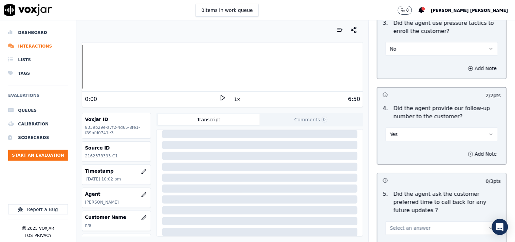
scroll to position [1697, 0]
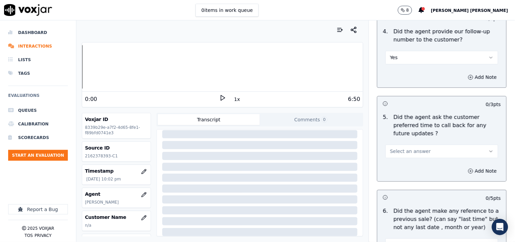
click at [405, 148] on span "Select an answer" at bounding box center [410, 151] width 41 height 7
click at [403, 160] on div "Yes" at bounding box center [430, 158] width 100 height 11
click at [406, 146] on button "Yes" at bounding box center [442, 151] width 113 height 14
drag, startPoint x: 401, startPoint y: 185, endPoint x: 402, endPoint y: 156, distance: 28.9
click at [402, 156] on div "Yes No N/A" at bounding box center [430, 169] width 103 height 35
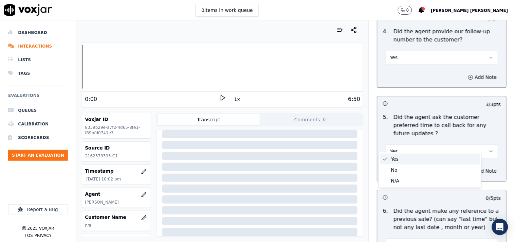
click at [402, 156] on div "Yes" at bounding box center [430, 158] width 100 height 11
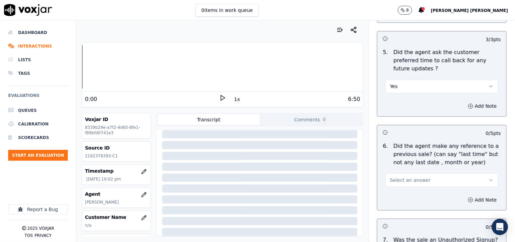
scroll to position [1810, 0]
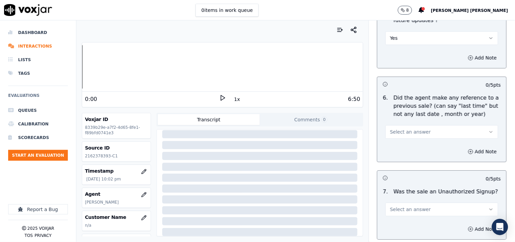
click at [419, 130] on button "Select an answer" at bounding box center [442, 132] width 113 height 14
drag, startPoint x: 414, startPoint y: 151, endPoint x: 413, endPoint y: 160, distance: 9.0
click at [413, 160] on div "Yes No N/A" at bounding box center [430, 150] width 103 height 35
click at [413, 160] on div "N/A" at bounding box center [430, 161] width 100 height 11
click at [408, 202] on button "Select an answer" at bounding box center [442, 209] width 113 height 14
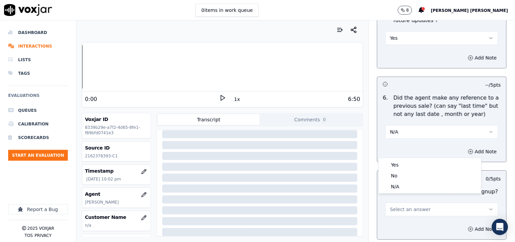
click at [411, 127] on button "N/A" at bounding box center [442, 132] width 113 height 14
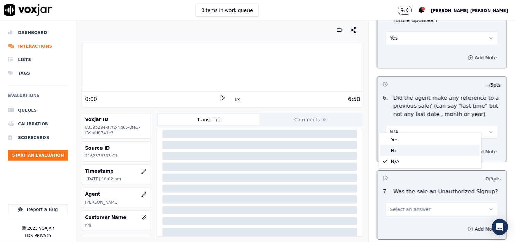
click at [404, 150] on div "No" at bounding box center [430, 150] width 100 height 11
click at [411, 208] on button "Select an answer" at bounding box center [442, 209] width 113 height 14
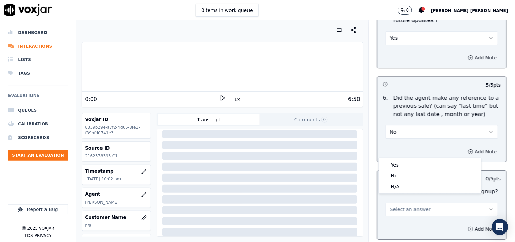
click at [432, 207] on button "Select an answer" at bounding box center [442, 209] width 113 height 14
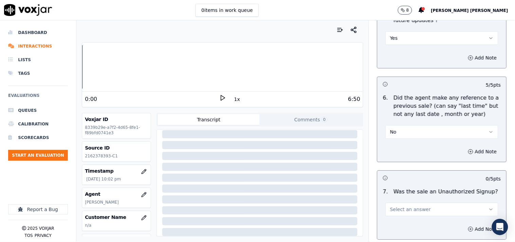
scroll to position [1848, 0]
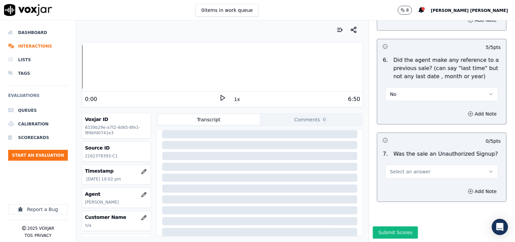
click at [430, 158] on div "Select an answer" at bounding box center [442, 168] width 124 height 20
click at [428, 172] on div "7 . Was the sale an Unauthorized Signup? Select an answer" at bounding box center [441, 164] width 129 height 34
click at [429, 165] on button "Select an answer" at bounding box center [442, 172] width 113 height 14
click at [416, 198] on div "Yes No N/A" at bounding box center [430, 189] width 103 height 35
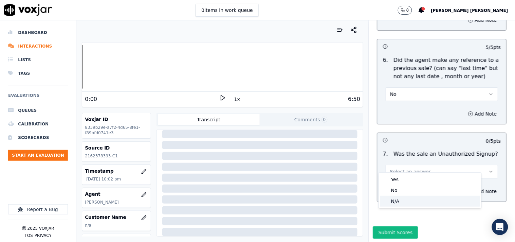
click at [415, 196] on div "N/A" at bounding box center [430, 201] width 100 height 11
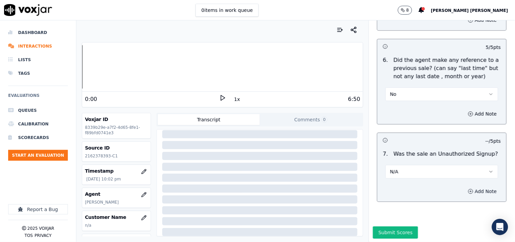
click at [464, 186] on button "Add Note" at bounding box center [482, 191] width 37 height 10
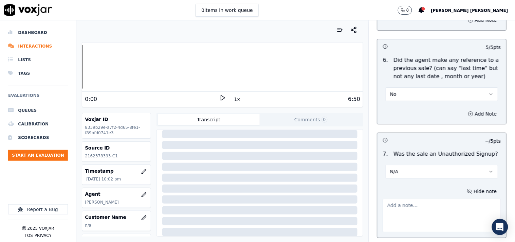
click at [431, 204] on textarea at bounding box center [442, 215] width 118 height 33
paste textarea "Call id-20250918-190034 During the TPV verification when when verifier said "Do…"
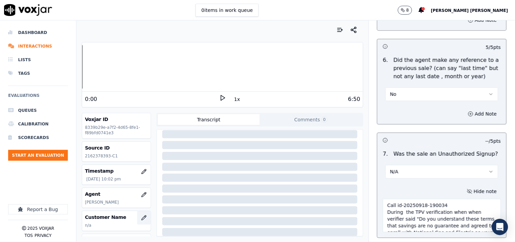
scroll to position [38, 0]
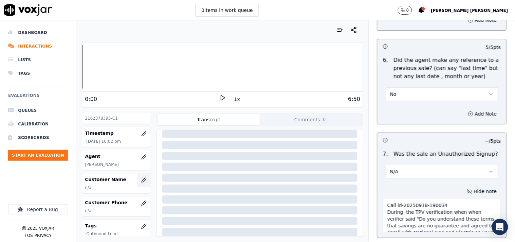
type textarea "Call id-20250918-190034 During the TPV verification when when verifier said "Do…"
click at [137, 183] on button "button" at bounding box center [144, 180] width 14 height 14
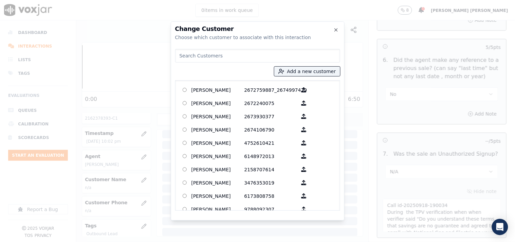
paste input "[PERSON_NAME]"
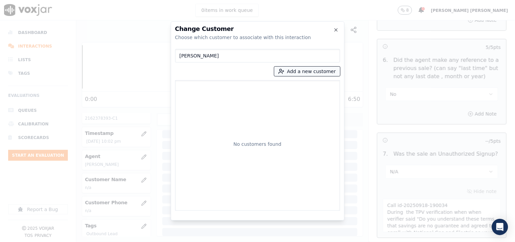
type input "[PERSON_NAME]"
click at [289, 70] on button "Add a new customer" at bounding box center [307, 72] width 66 height 10
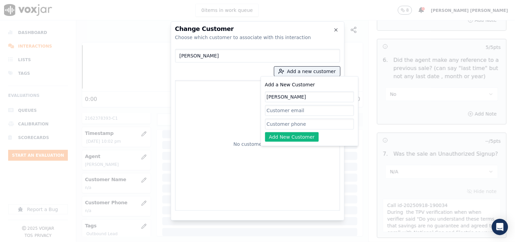
type input "[PERSON_NAME]"
click at [302, 123] on input "Add a New Customer" at bounding box center [309, 123] width 89 height 11
paste input "2673672264"
type input "2673672264"
click at [297, 136] on button "Add New Customer" at bounding box center [292, 137] width 54 height 10
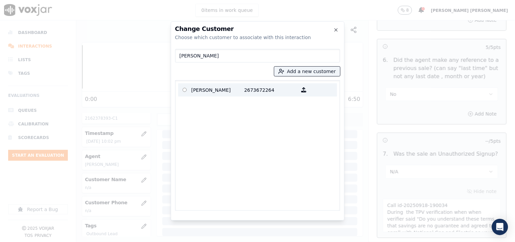
click at [249, 86] on p "2673672264" at bounding box center [270, 90] width 53 height 11
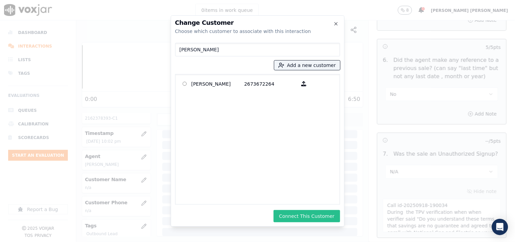
click at [290, 216] on button "Connect This Customer" at bounding box center [307, 216] width 66 height 12
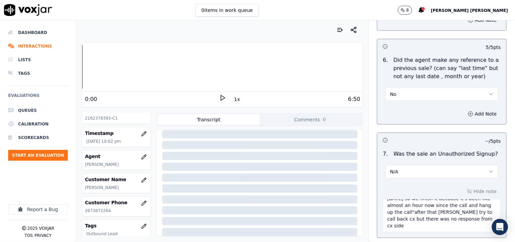
scroll to position [1894, 0]
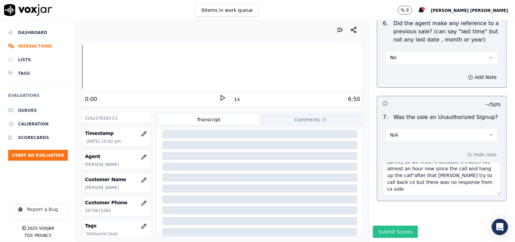
click at [395, 225] on button "Submit Scores" at bounding box center [395, 231] width 45 height 12
